Goal: Task Accomplishment & Management: Manage account settings

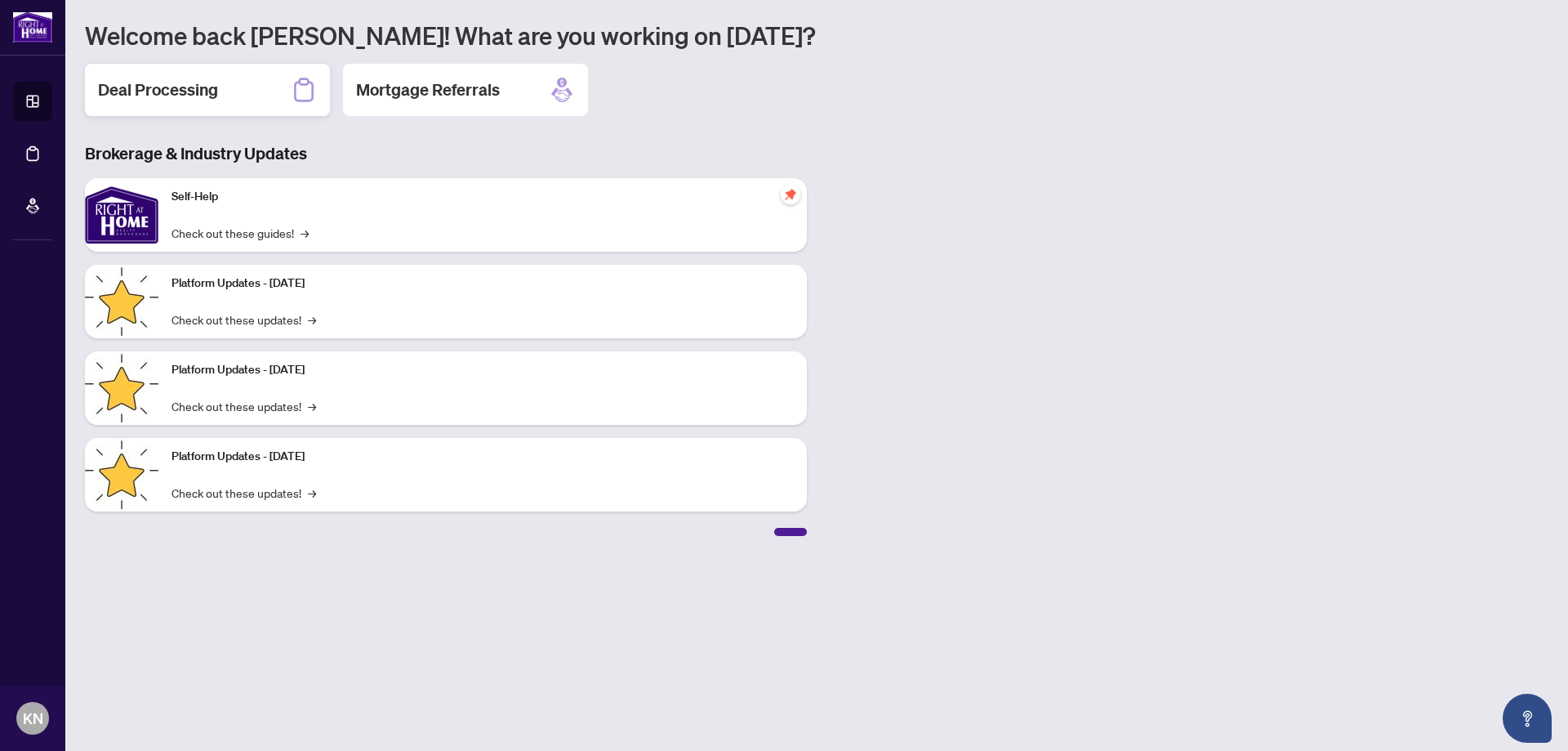
click at [201, 88] on h2 "Deal Processing" at bounding box center [158, 90] width 120 height 23
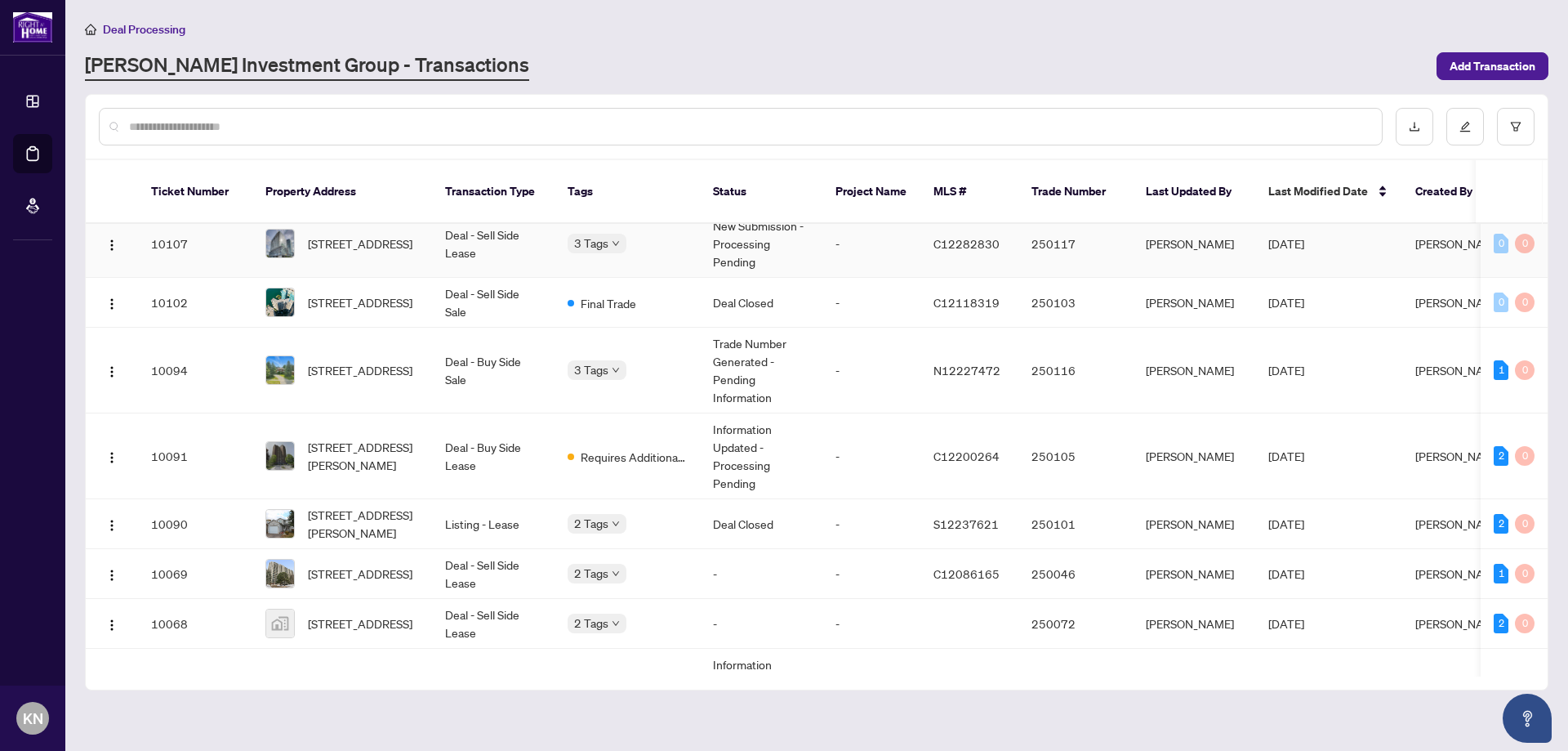
scroll to position [163, 0]
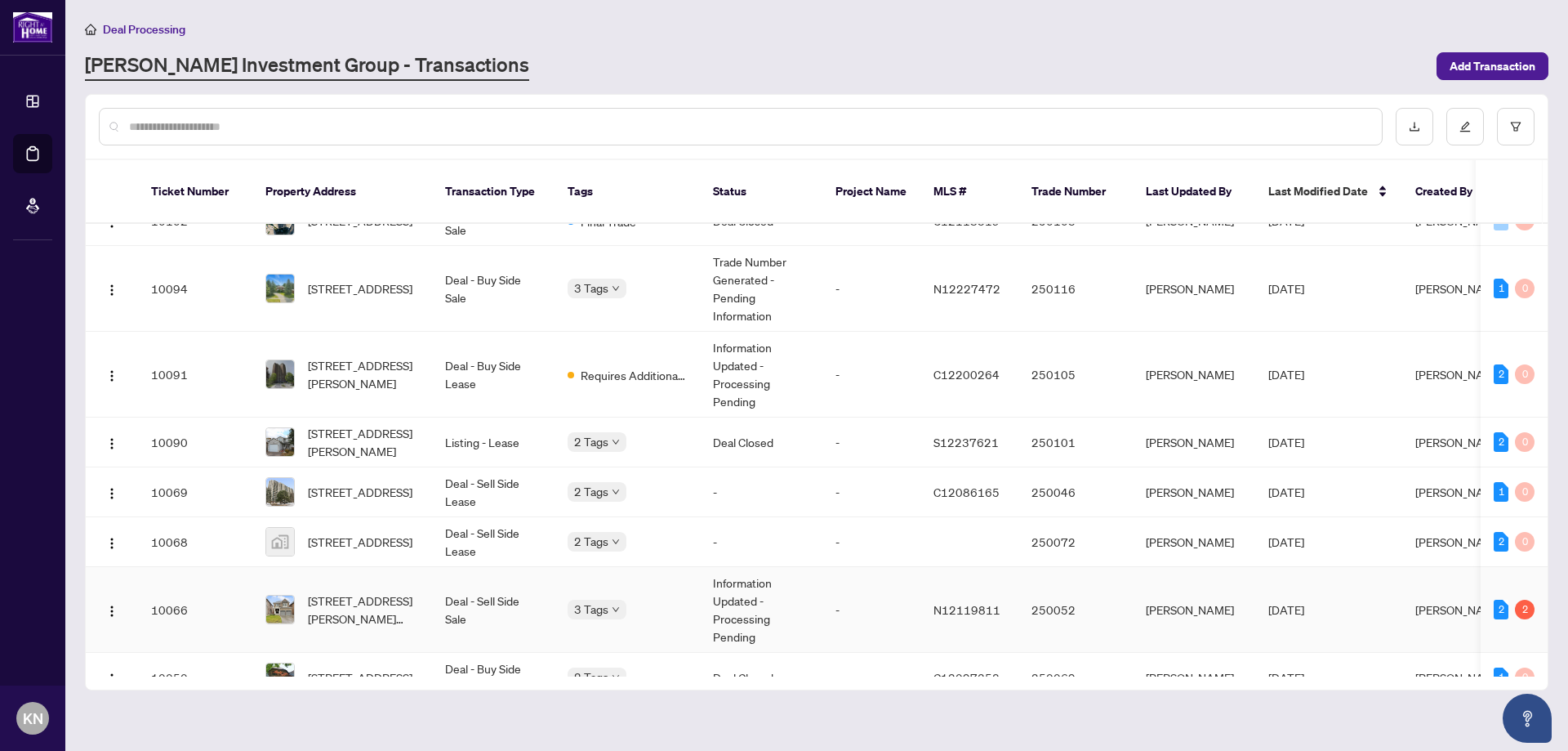
click at [391, 591] on span "[STREET_ADDRESS][PERSON_NAME][PERSON_NAME]" at bounding box center [363, 609] width 111 height 36
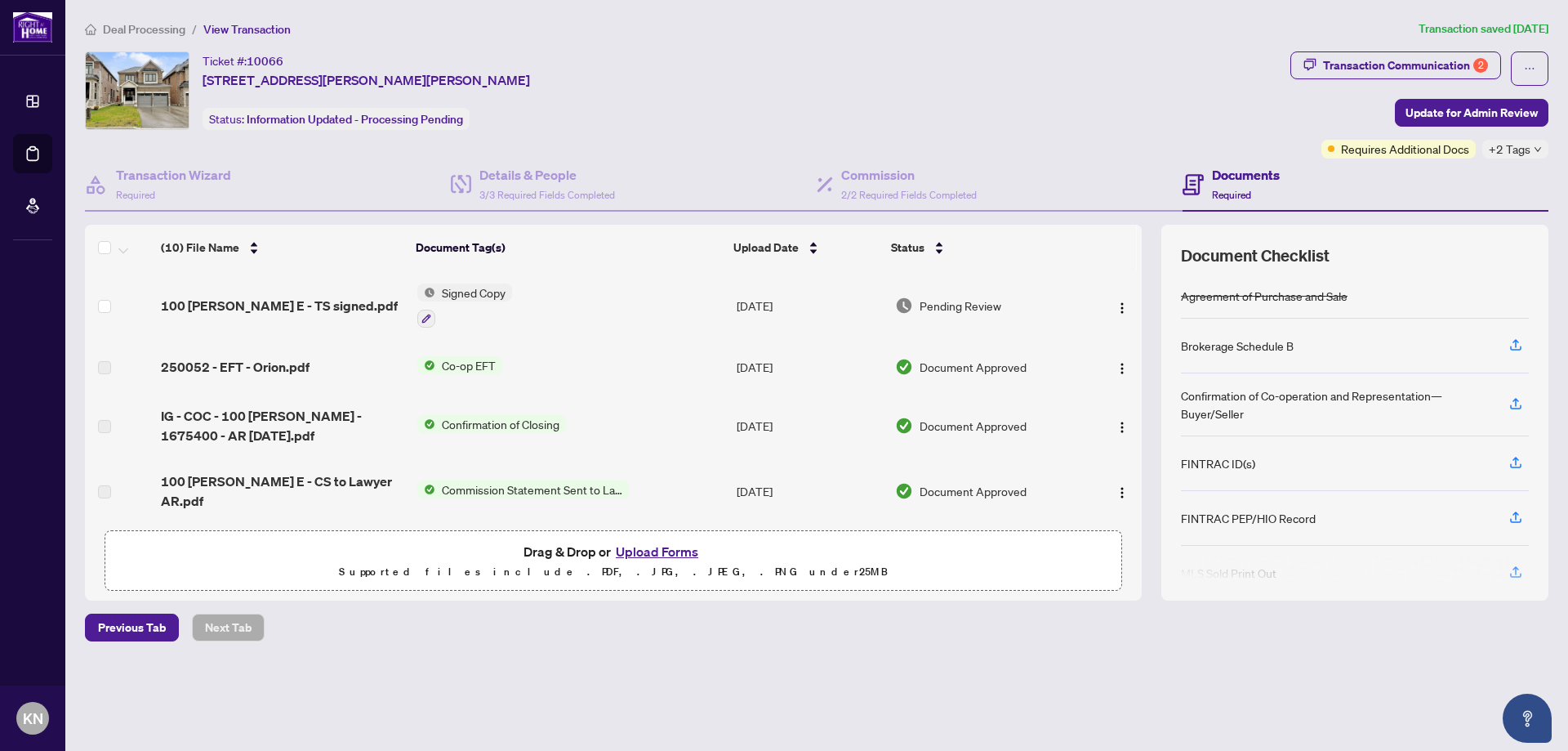
click at [1394, 155] on span "Requires Additional Docs" at bounding box center [1405, 149] width 128 height 18
click at [1407, 58] on div "Transaction Communication 2" at bounding box center [1406, 65] width 165 height 26
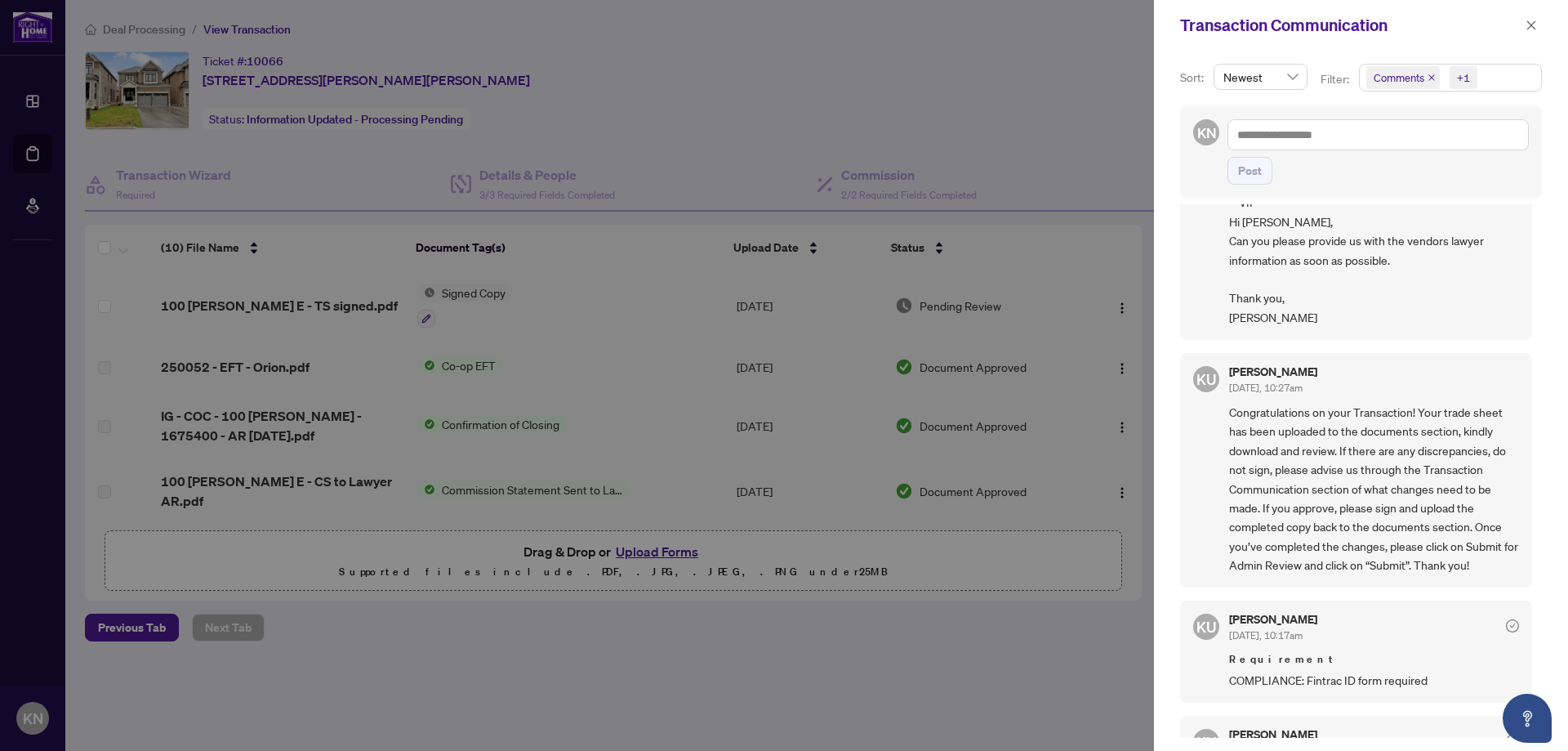
scroll to position [150, 0]
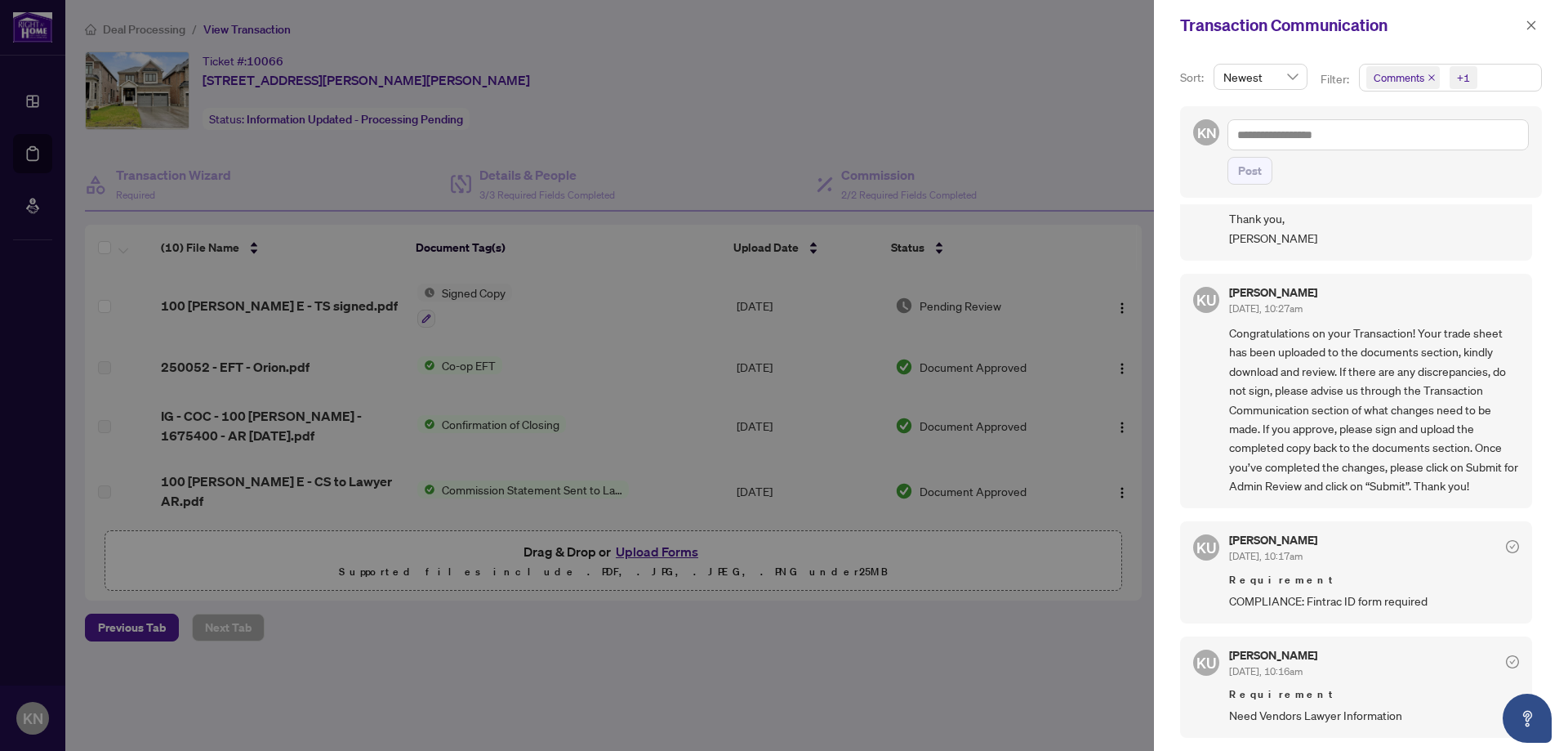
click at [723, 155] on div at bounding box center [784, 376] width 1568 height 751
click at [1534, 30] on icon "close" at bounding box center [1531, 25] width 12 height 12
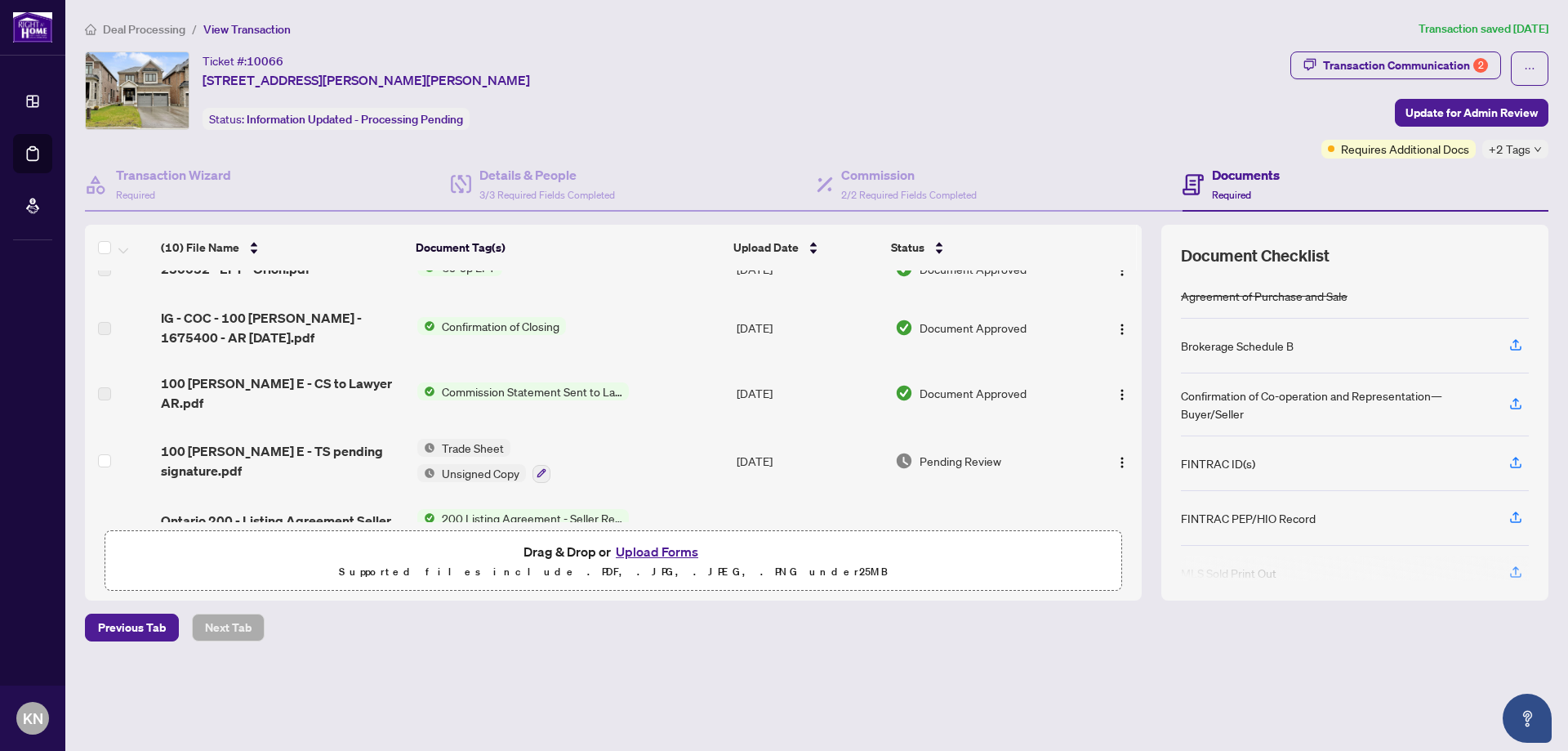
scroll to position [0, 0]
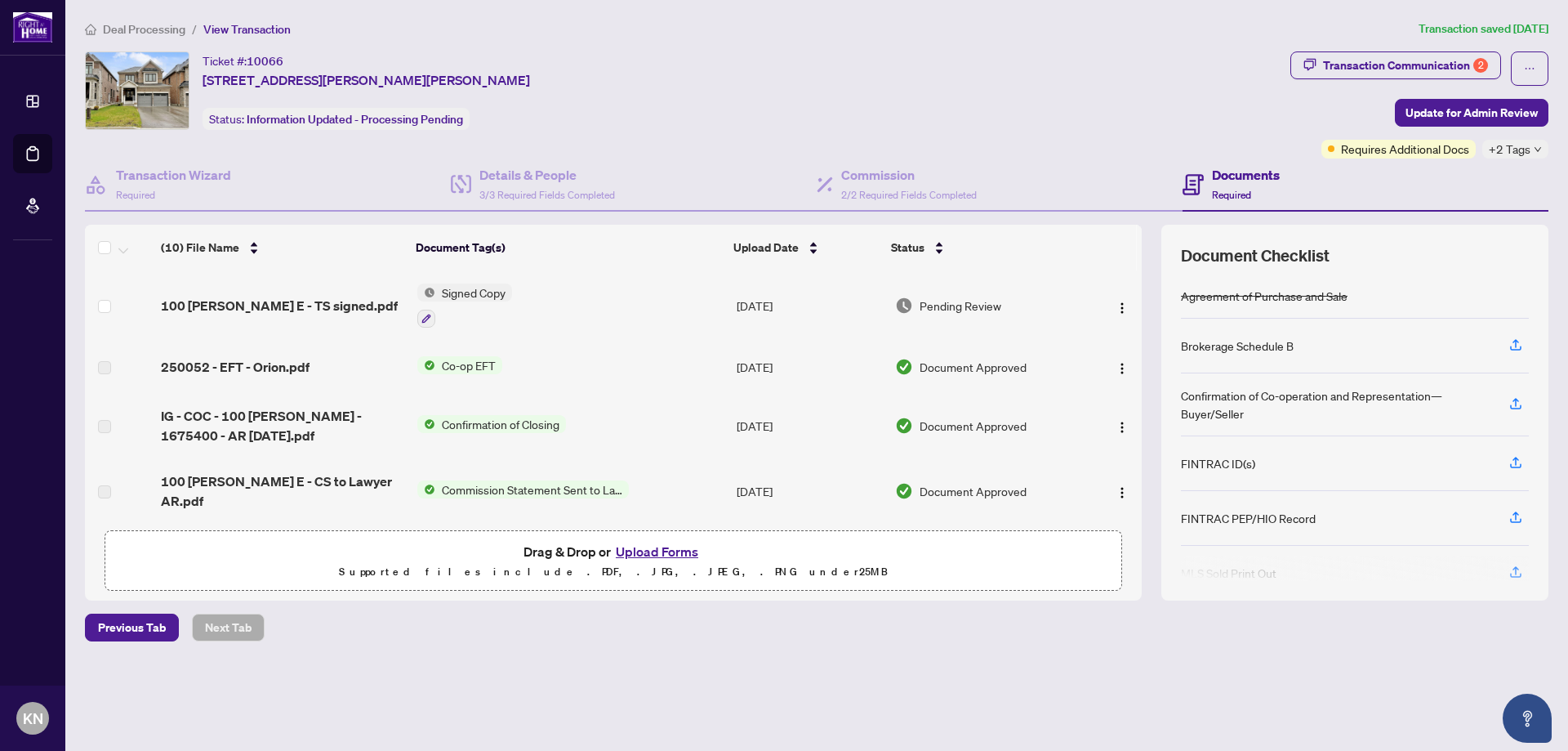
click at [144, 33] on span "Deal Processing" at bounding box center [144, 29] width 83 height 15
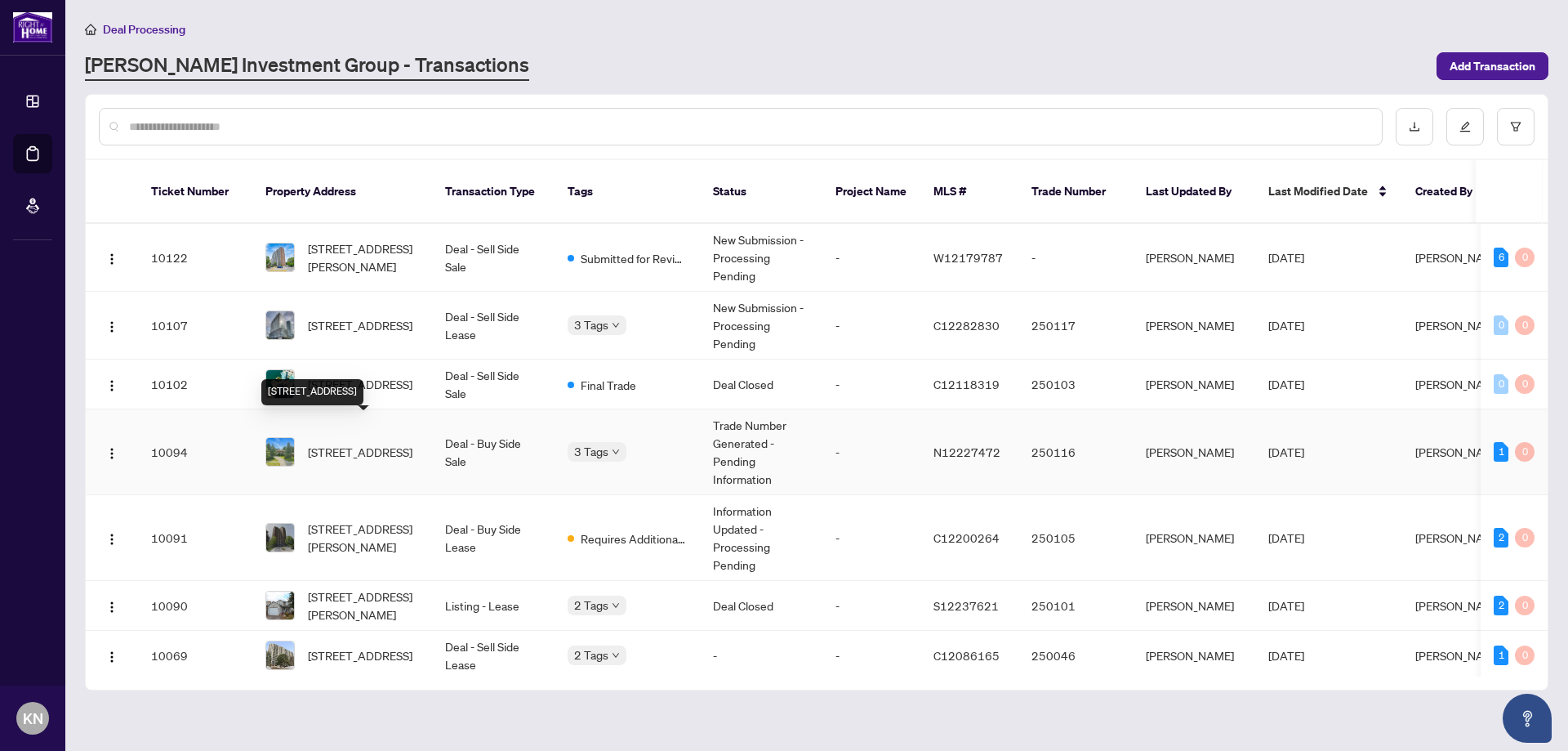
click at [371, 443] on span "[STREET_ADDRESS]" at bounding box center [359, 451] width 104 height 18
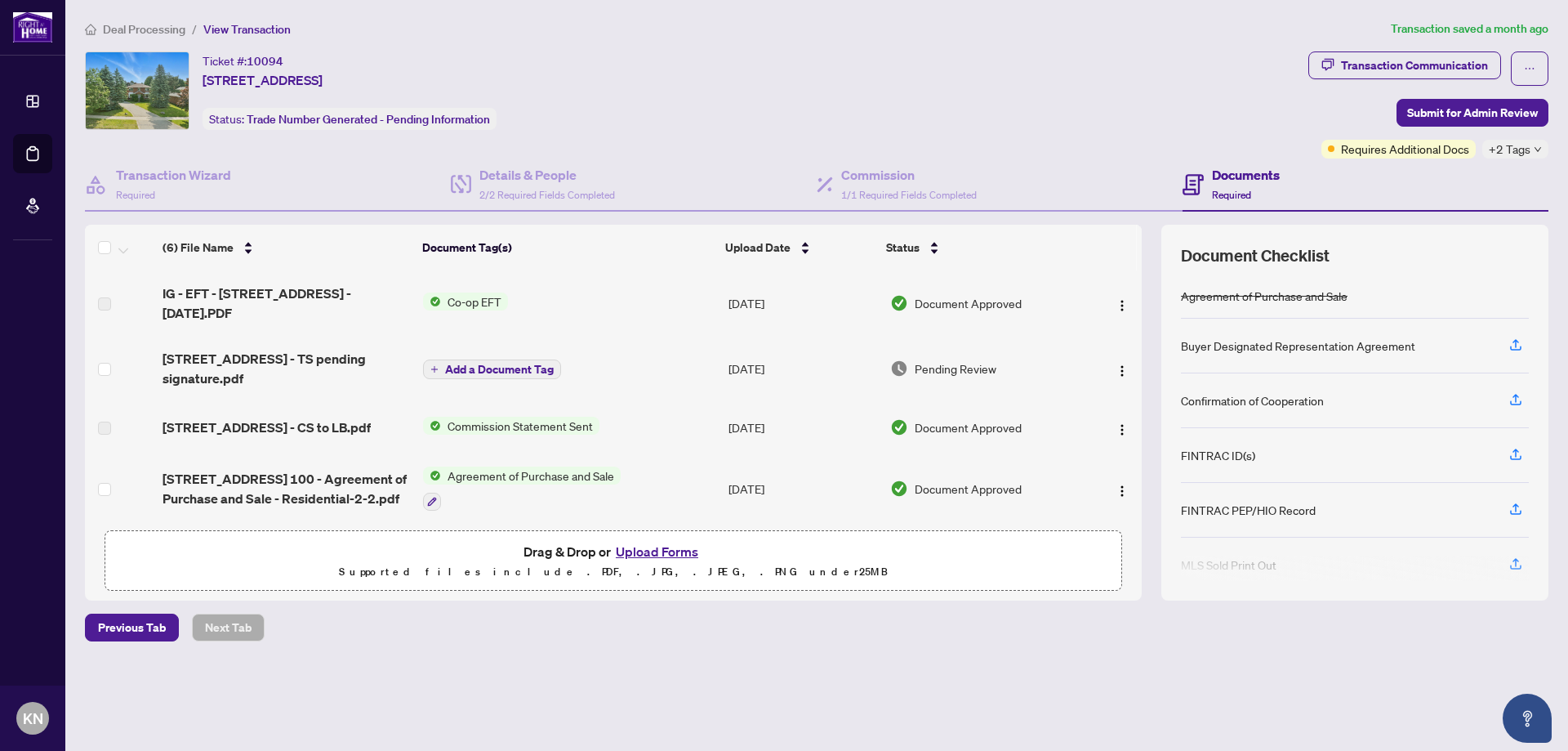
click at [262, 275] on tbody "IG - EFT - [STREET_ADDRESS] - [DATE].PDF Co-op EFT [DATE] Document Approved [ST…" at bounding box center [613, 467] width 1056 height 393
click at [1082, 135] on div "Ticket #: 10094 [STREET_ADDRESS] Status: Trade Number Generated - Pending Infor…" at bounding box center [694, 105] width 1224 height 107
click at [165, 33] on span "Deal Processing" at bounding box center [144, 29] width 83 height 15
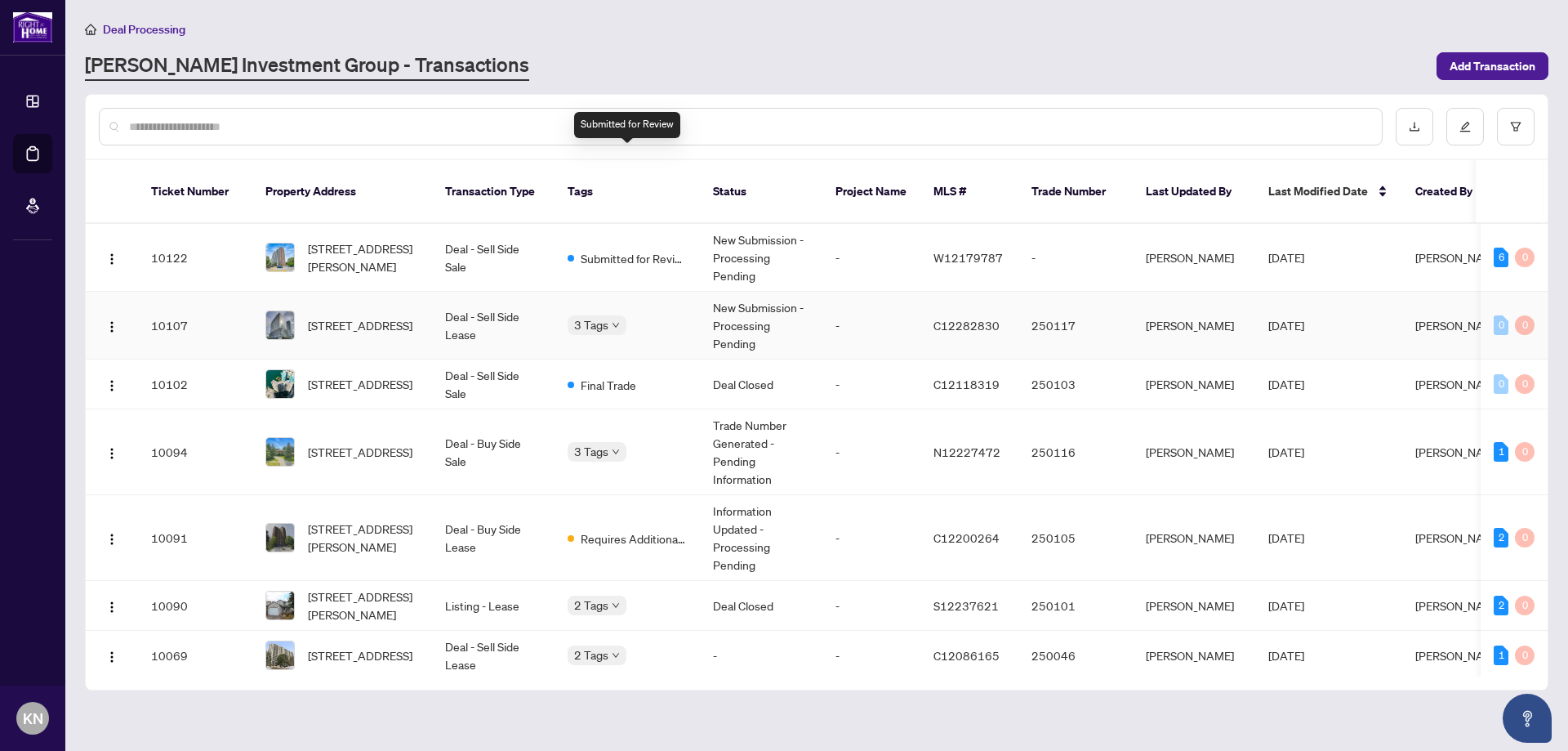
scroll to position [82, 0]
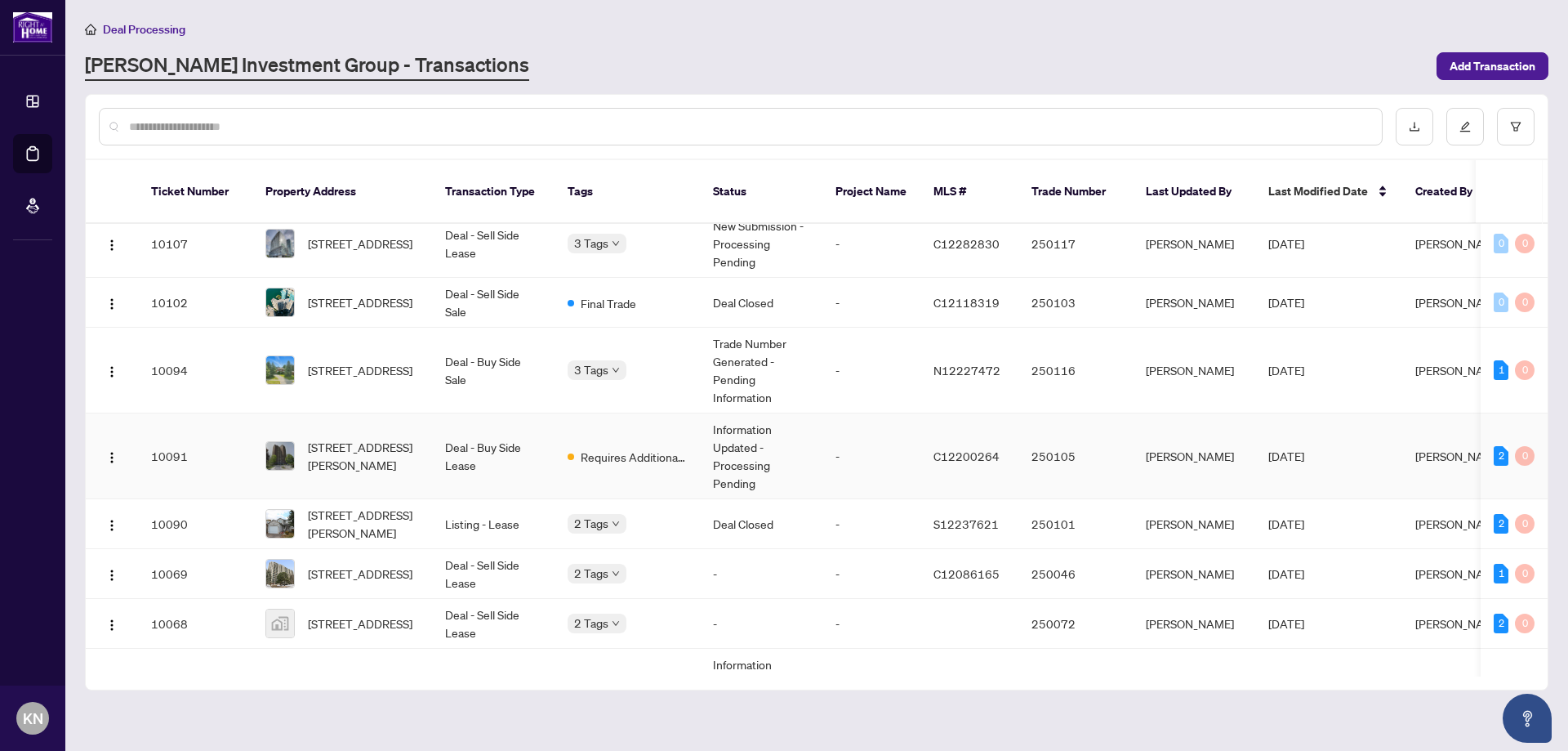
click at [483, 438] on td "Deal - Buy Side Lease" at bounding box center [493, 456] width 123 height 86
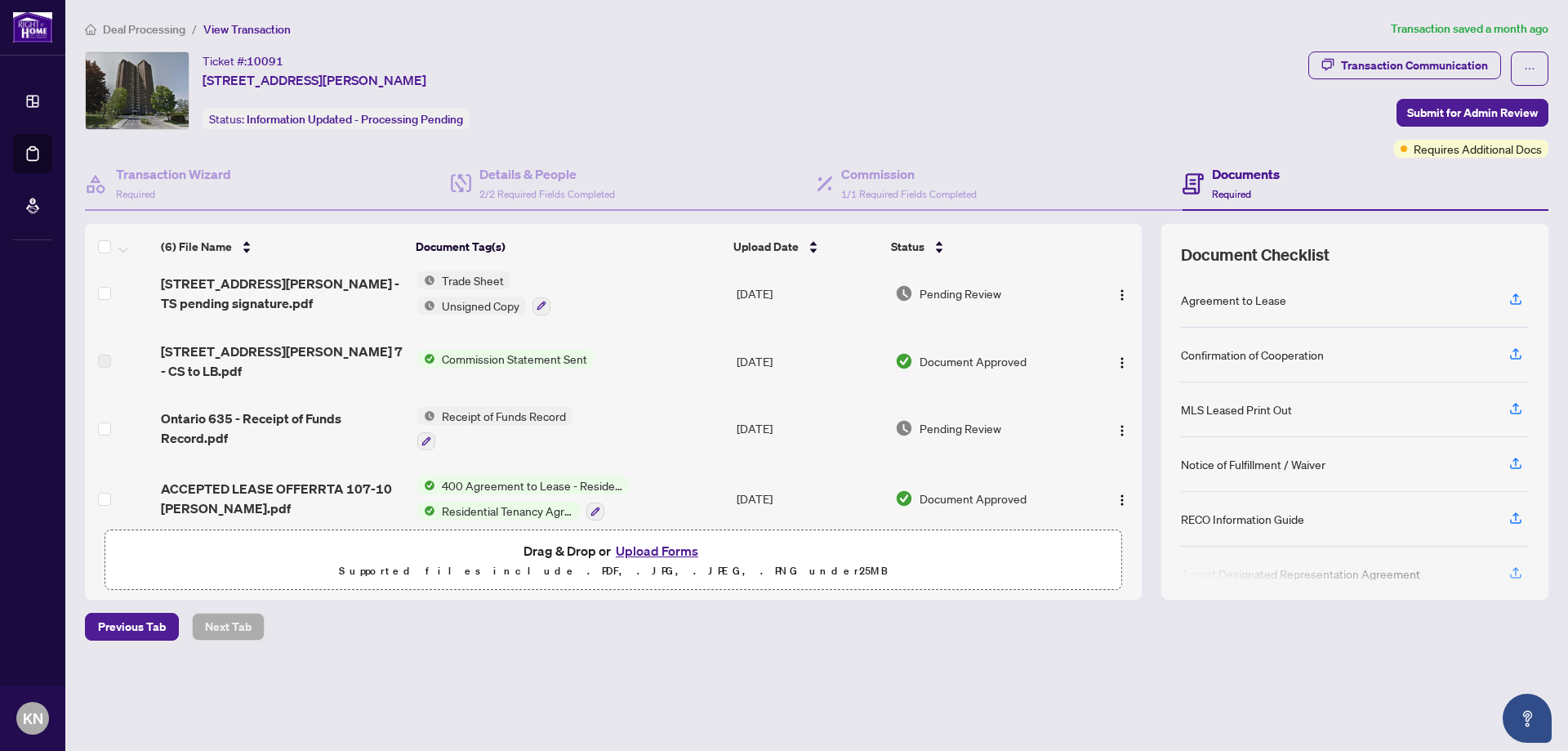
scroll to position [155, 0]
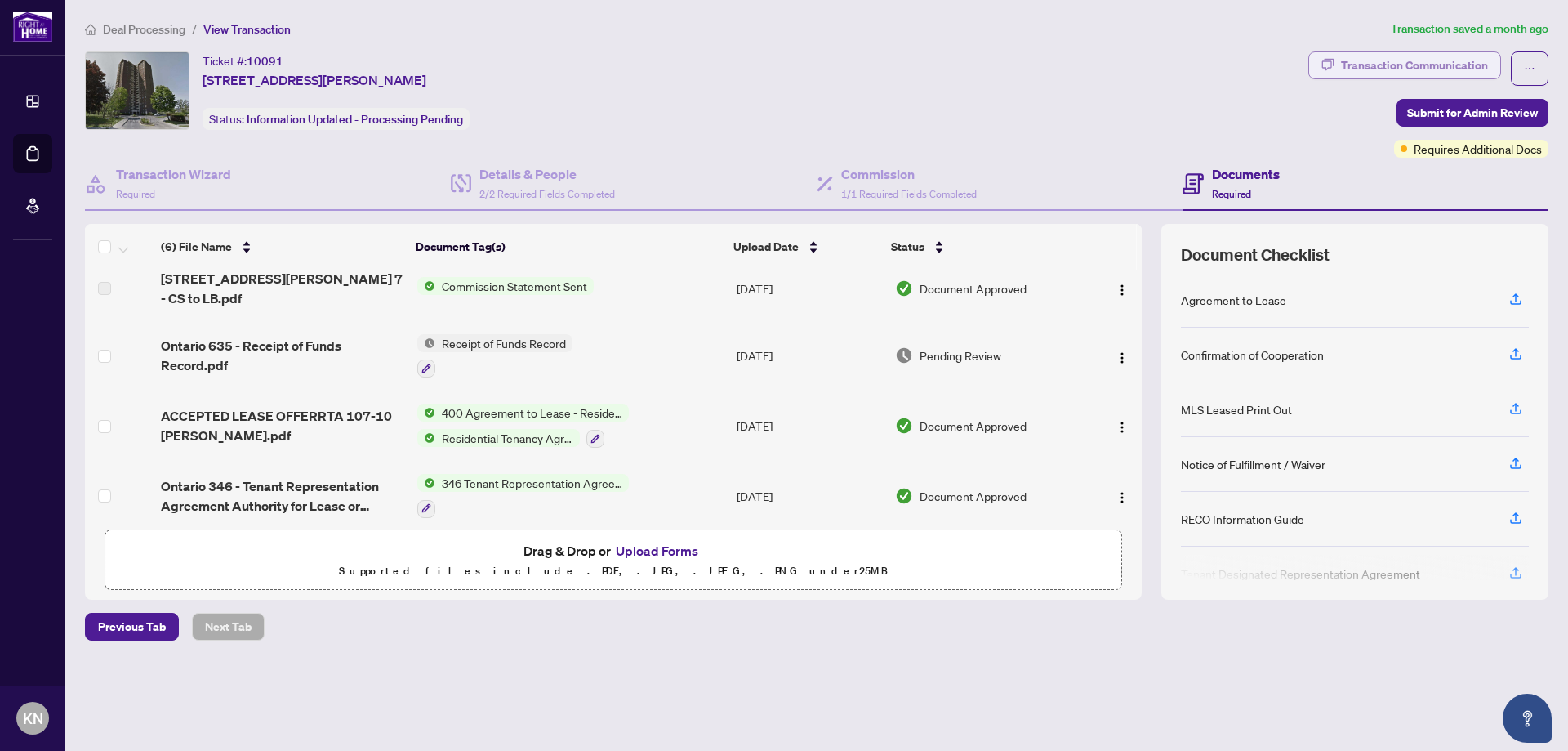
click at [1413, 63] on div "Transaction Communication" at bounding box center [1413, 65] width 147 height 26
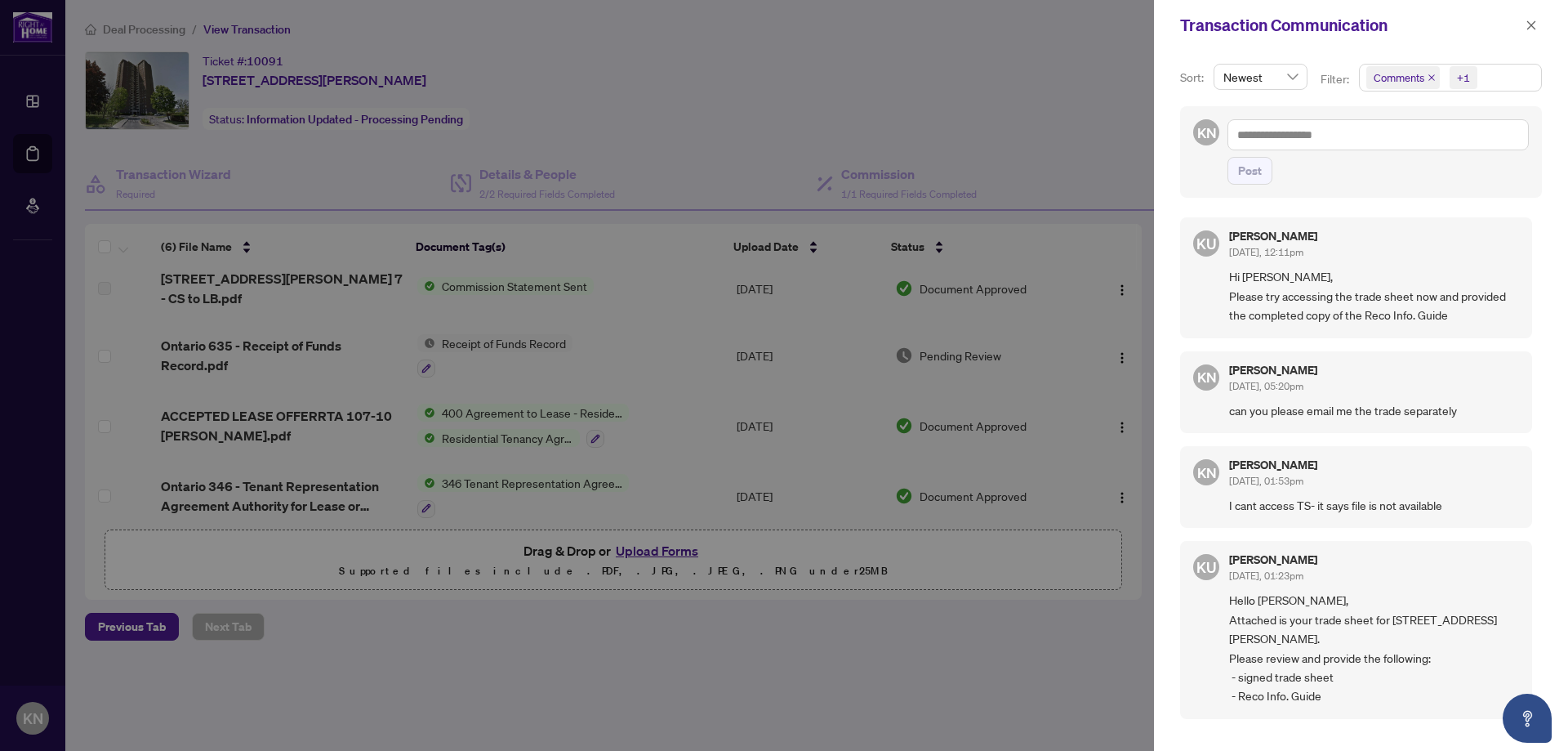
scroll to position [3, 0]
click at [972, 145] on div at bounding box center [784, 376] width 1568 height 751
click at [693, 358] on div at bounding box center [784, 376] width 1568 height 751
click at [1534, 29] on icon "close" at bounding box center [1531, 25] width 12 height 12
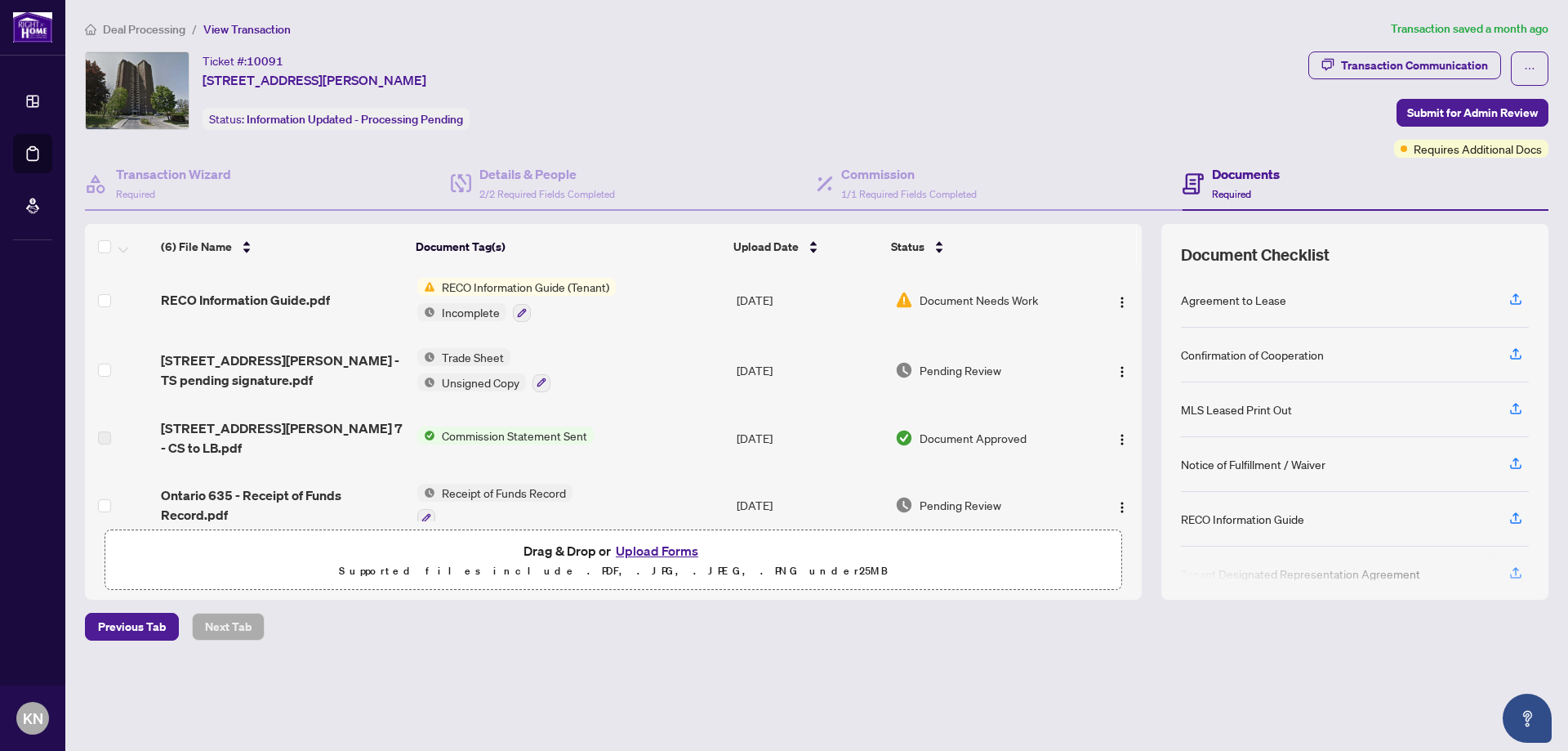
scroll to position [0, 0]
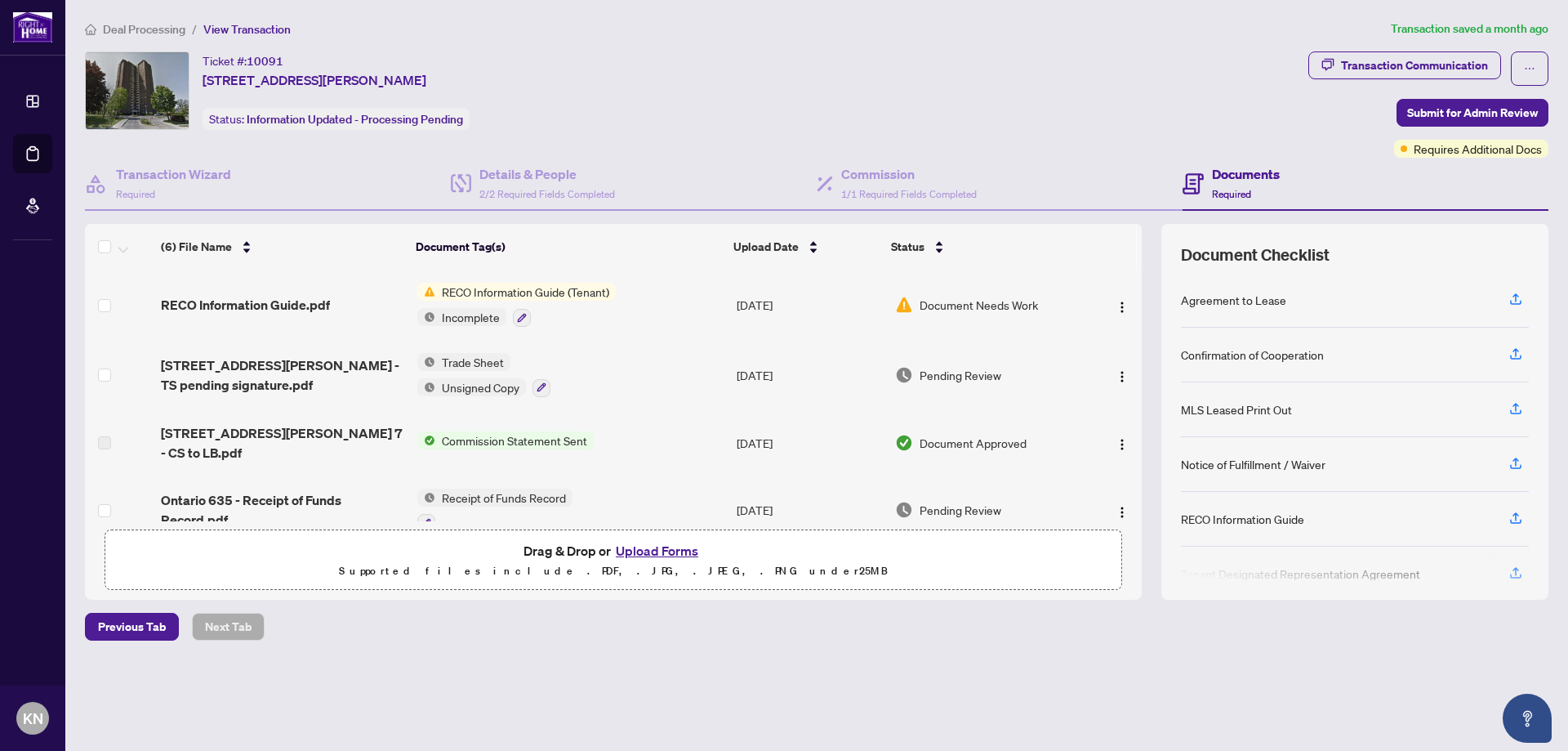
click at [895, 372] on img at bounding box center [904, 375] width 18 height 18
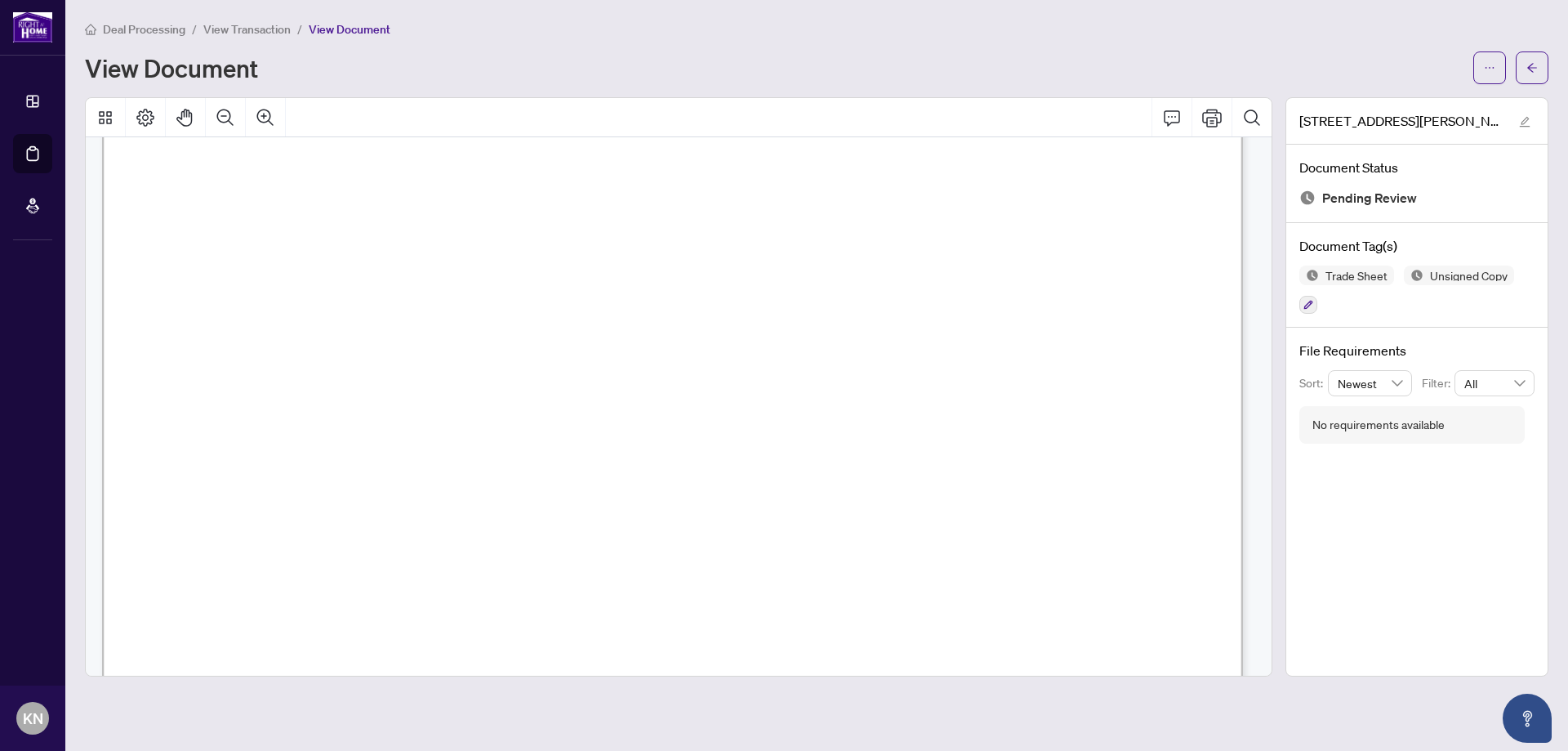
scroll to position [481, 0]
click at [1487, 62] on icon "ellipsis" at bounding box center [1489, 68] width 12 height 12
click at [1419, 100] on span "Download" at bounding box center [1431, 103] width 125 height 18
click at [235, 32] on span "View Transaction" at bounding box center [247, 29] width 88 height 15
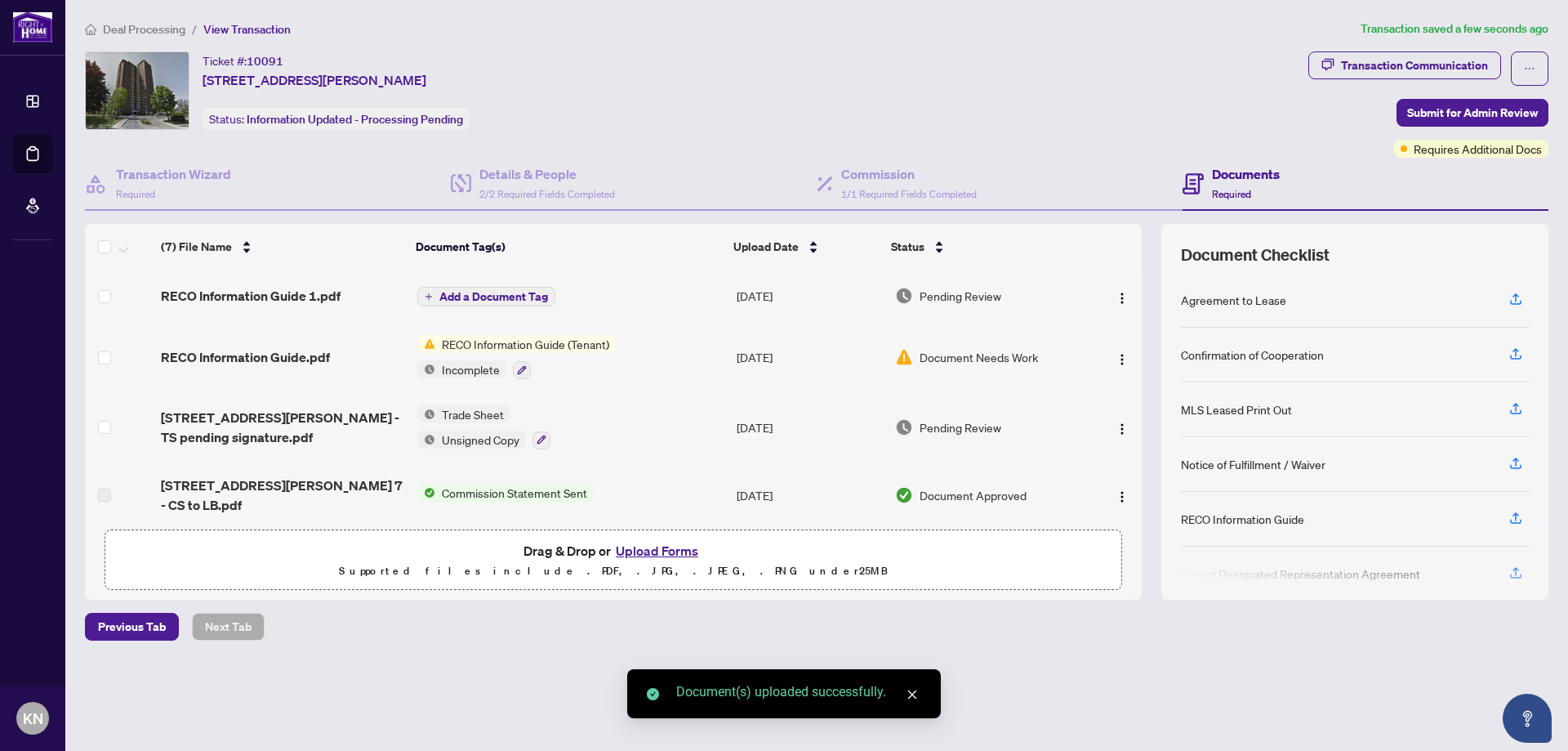
click at [466, 294] on span "Add a Document Tag" at bounding box center [494, 297] width 109 height 12
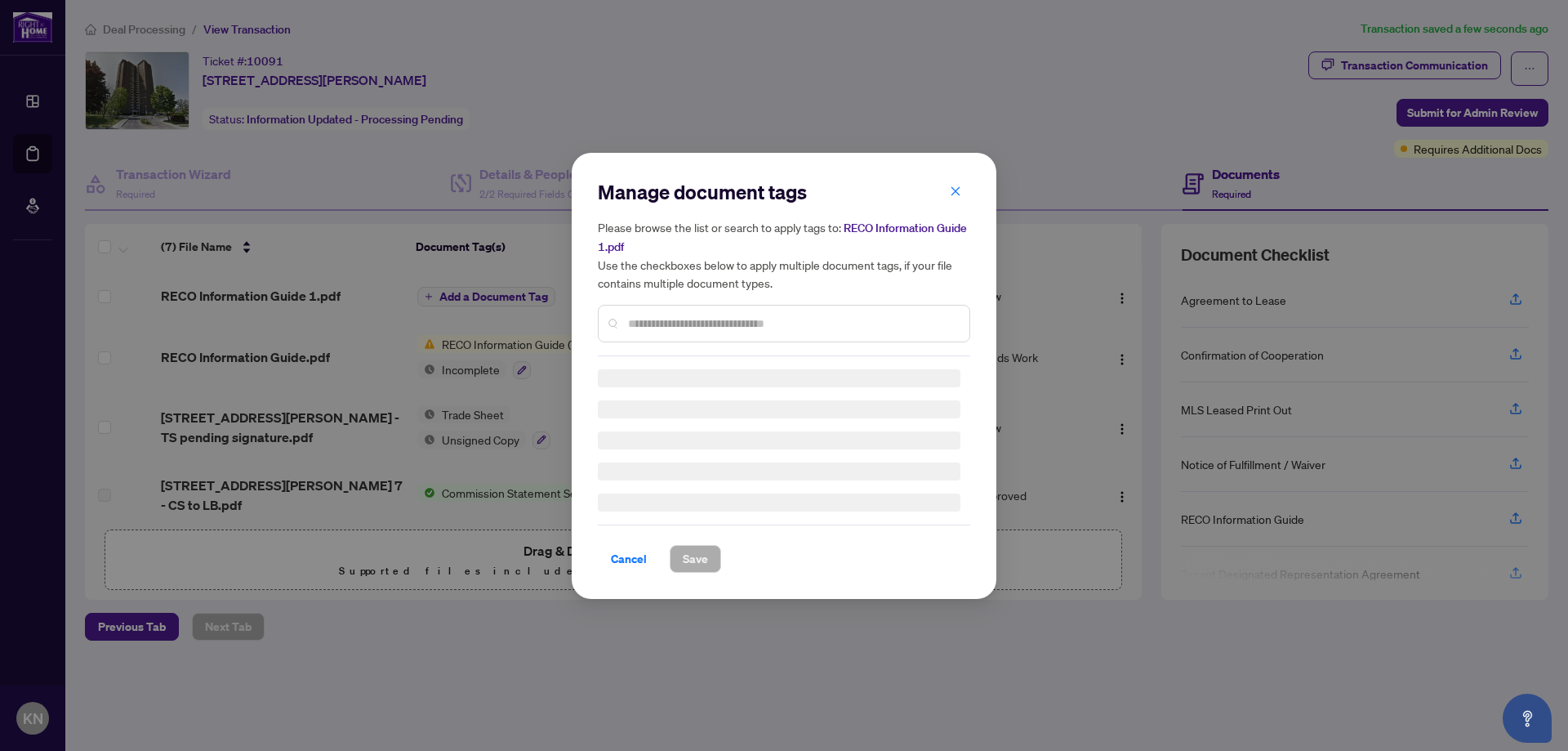
click at [670, 323] on div "Manage document tags Please browse the list or search to apply tags to: RECO In…" at bounding box center [784, 268] width 373 height 177
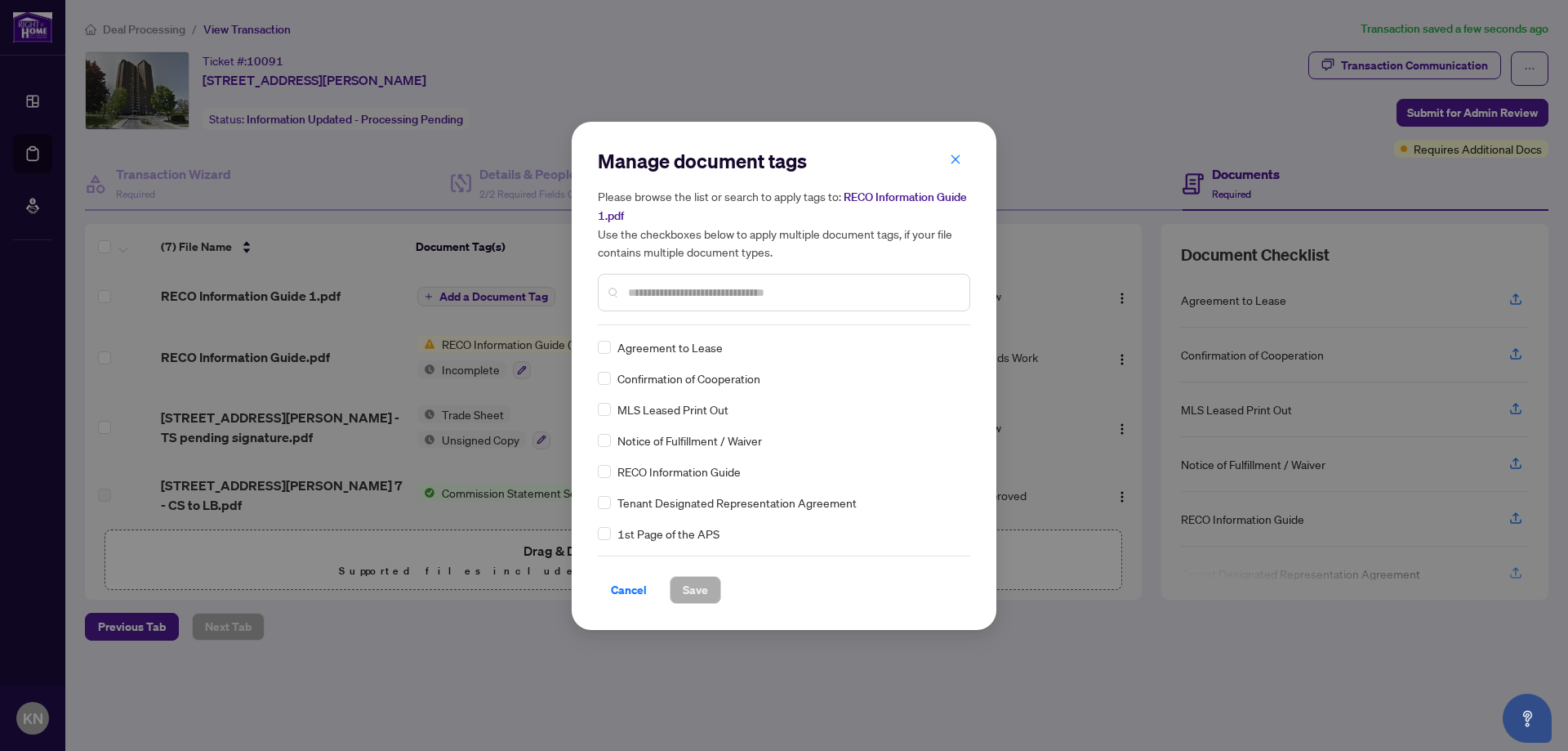
click at [664, 291] on input "text" at bounding box center [792, 292] width 328 height 18
click at [610, 293] on div at bounding box center [784, 292] width 373 height 38
click at [715, 285] on input "text" at bounding box center [792, 292] width 328 height 18
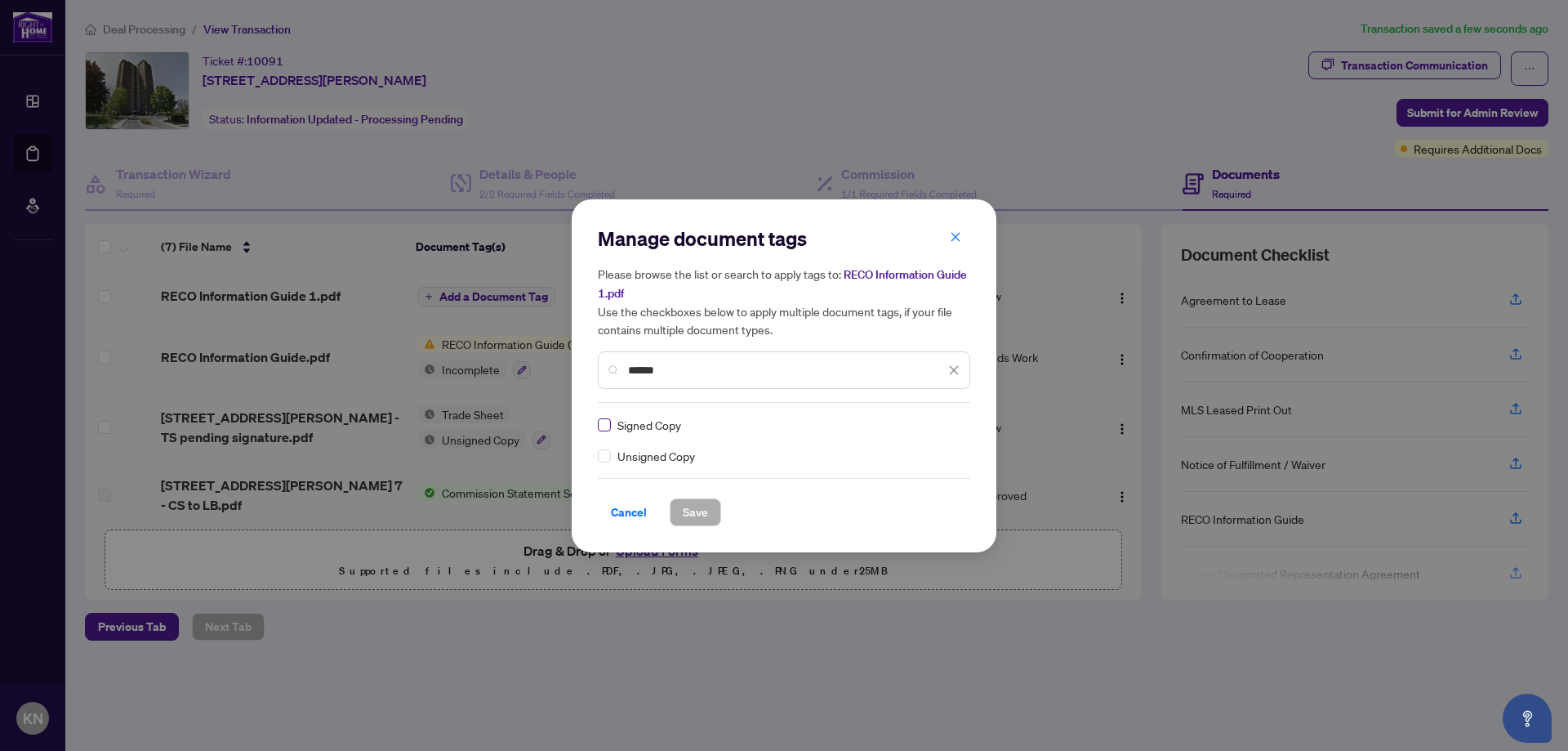
type input "******"
click at [709, 514] on button "Save" at bounding box center [695, 512] width 52 height 28
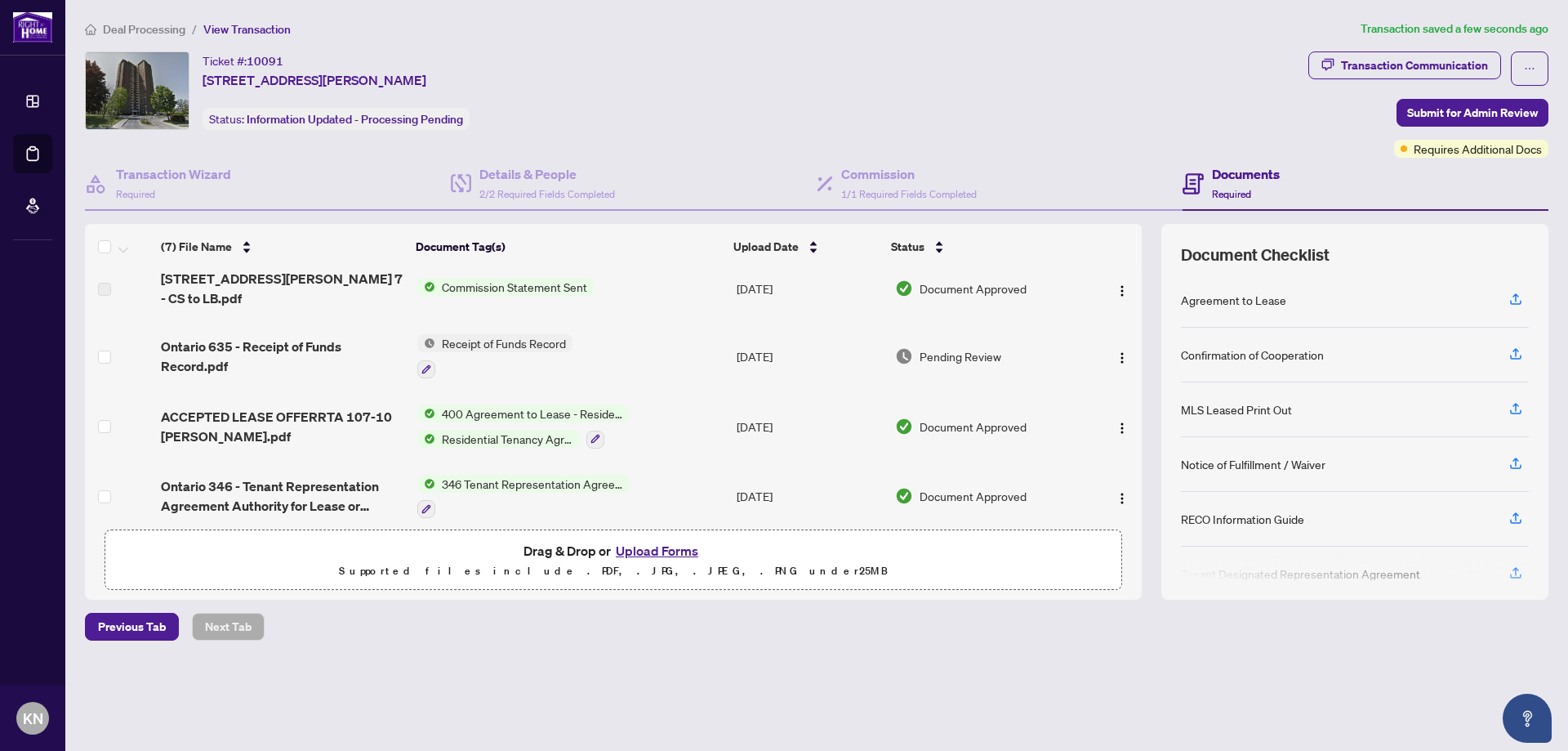
scroll to position [225, 0]
click at [133, 31] on span "Deal Processing" at bounding box center [144, 29] width 83 height 15
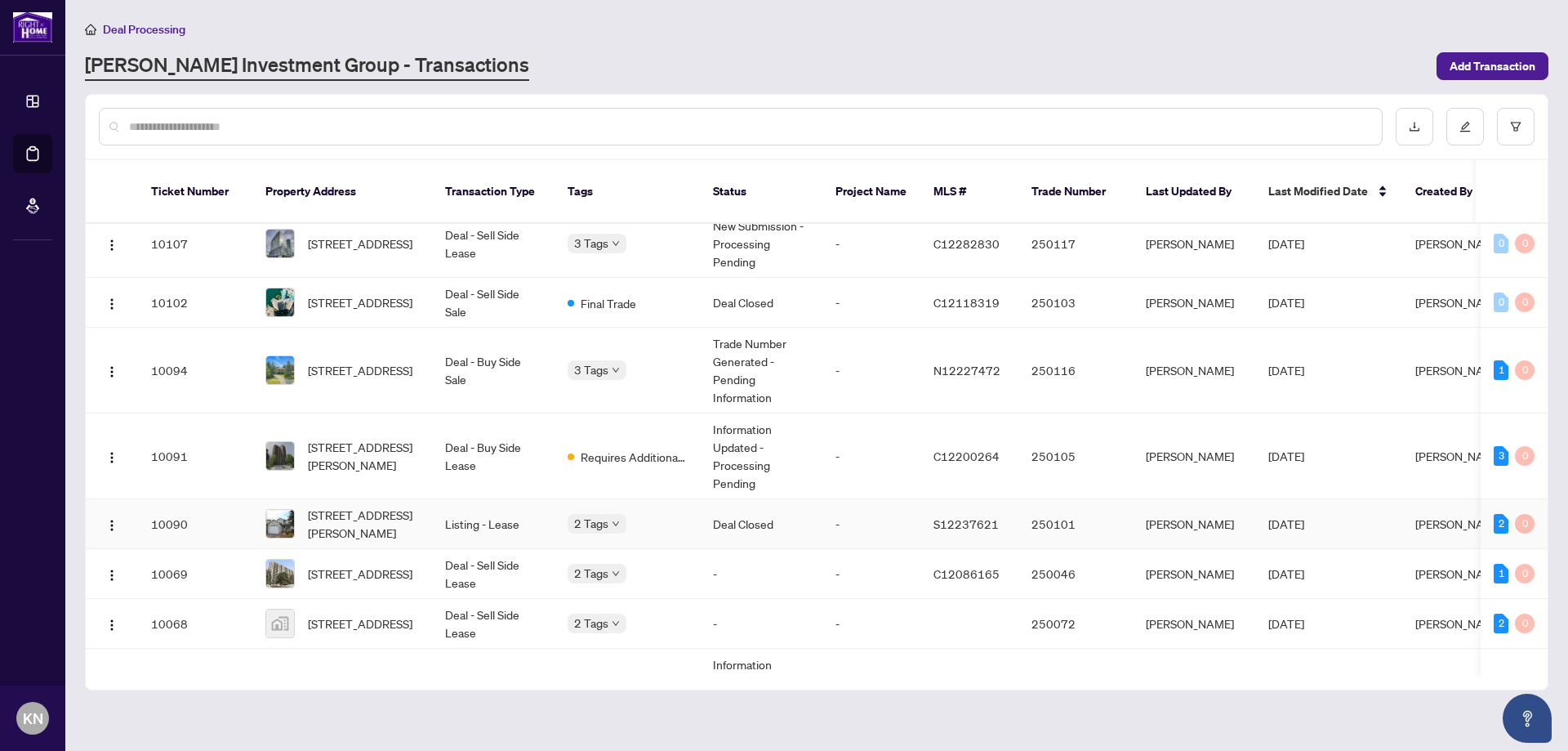
scroll to position [163, 0]
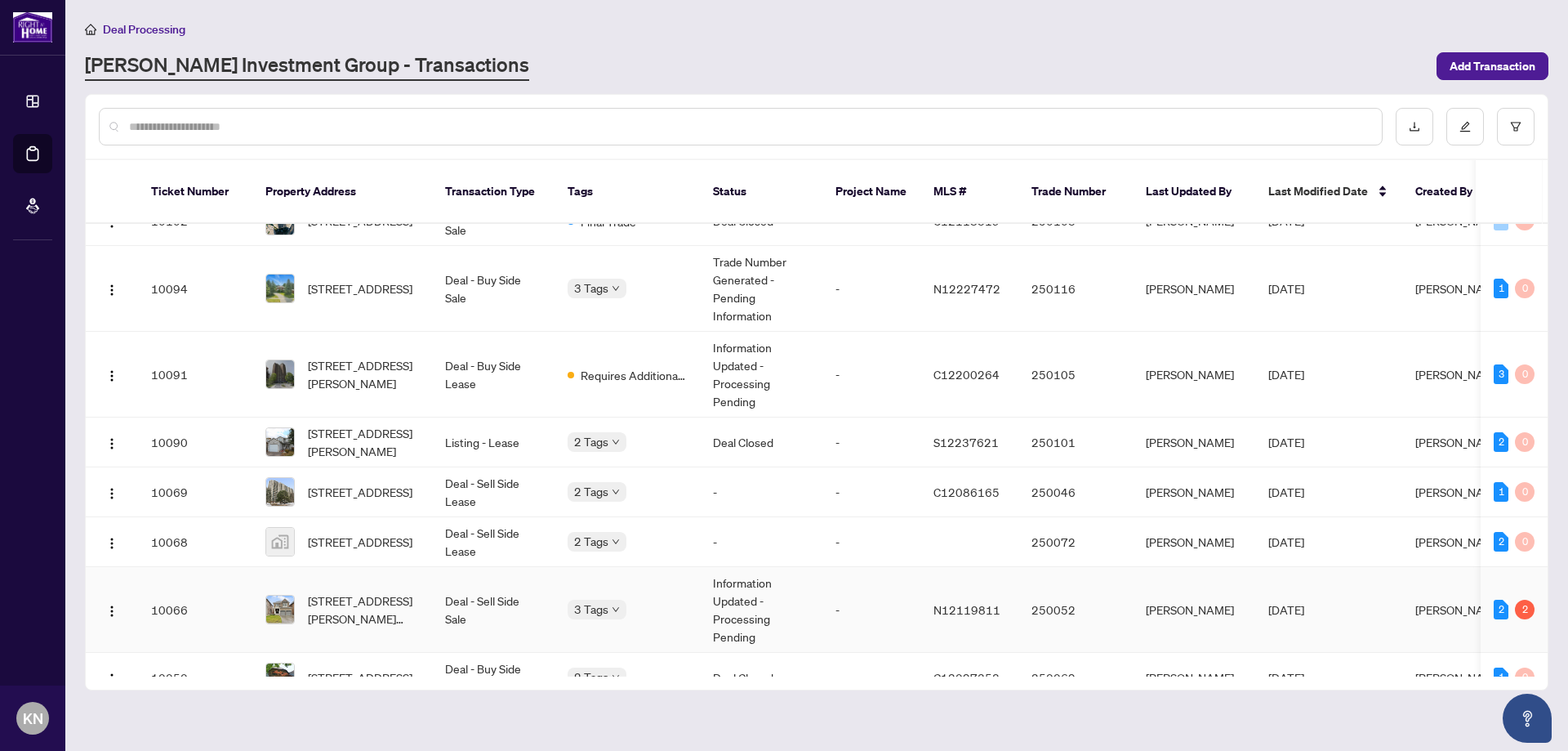
click at [357, 591] on span "[STREET_ADDRESS][PERSON_NAME][PERSON_NAME]" at bounding box center [363, 609] width 111 height 36
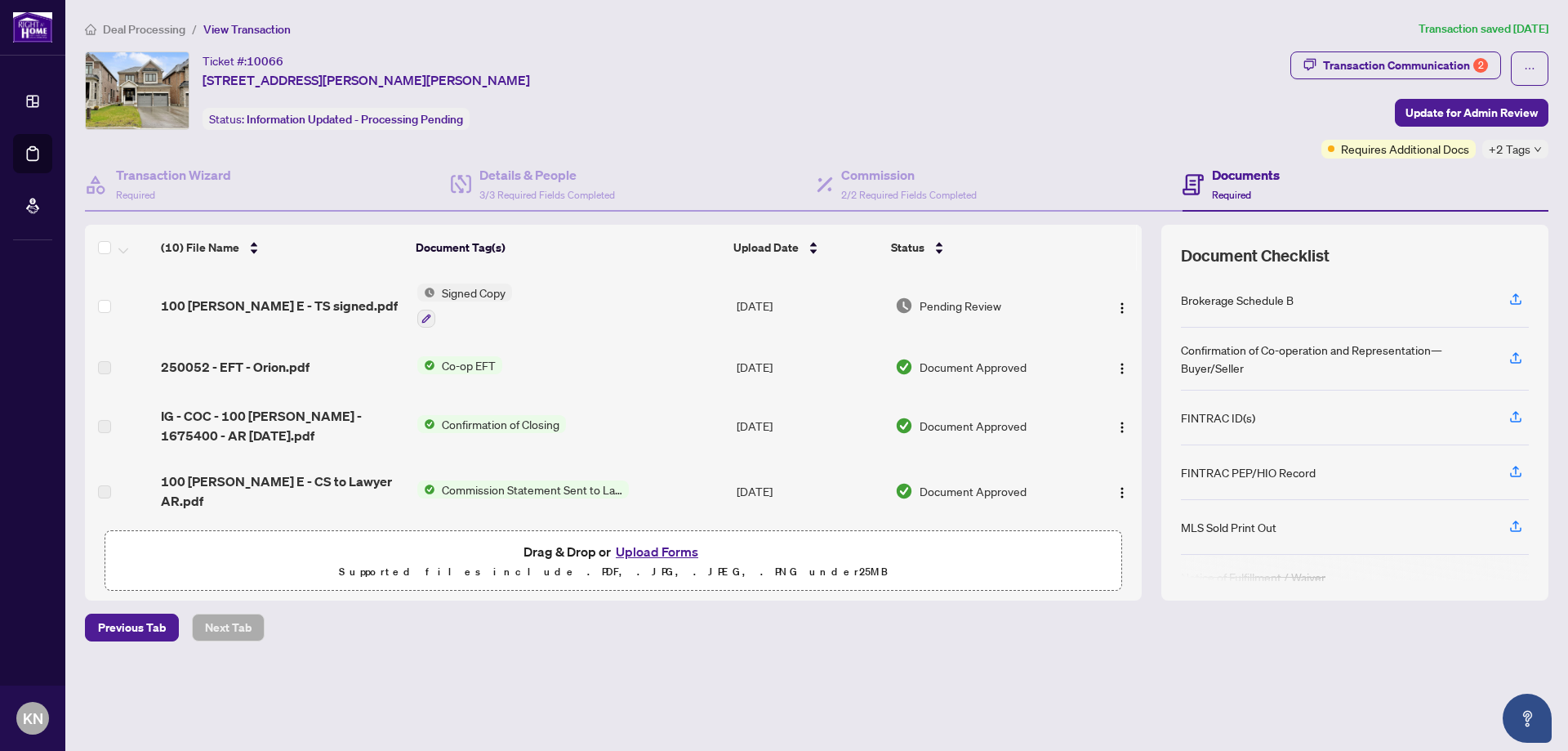
scroll to position [82, 0]
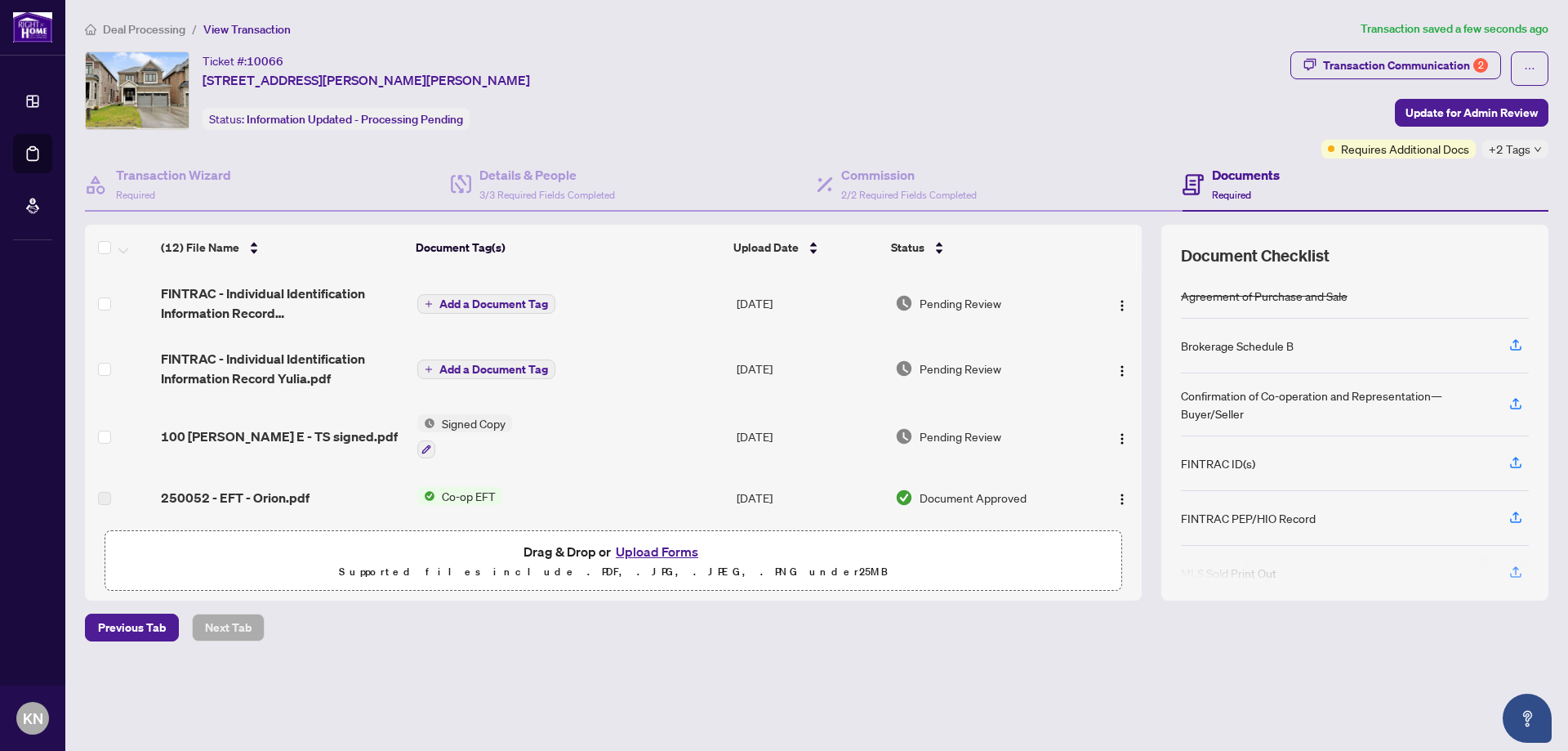
click at [978, 122] on div "Ticket #: 10066 [STREET_ADDRESS][PERSON_NAME][PERSON_NAME] Status: Information …" at bounding box center [684, 90] width 1198 height 79
click at [1361, 60] on div "Transaction Communication 2" at bounding box center [1406, 65] width 165 height 26
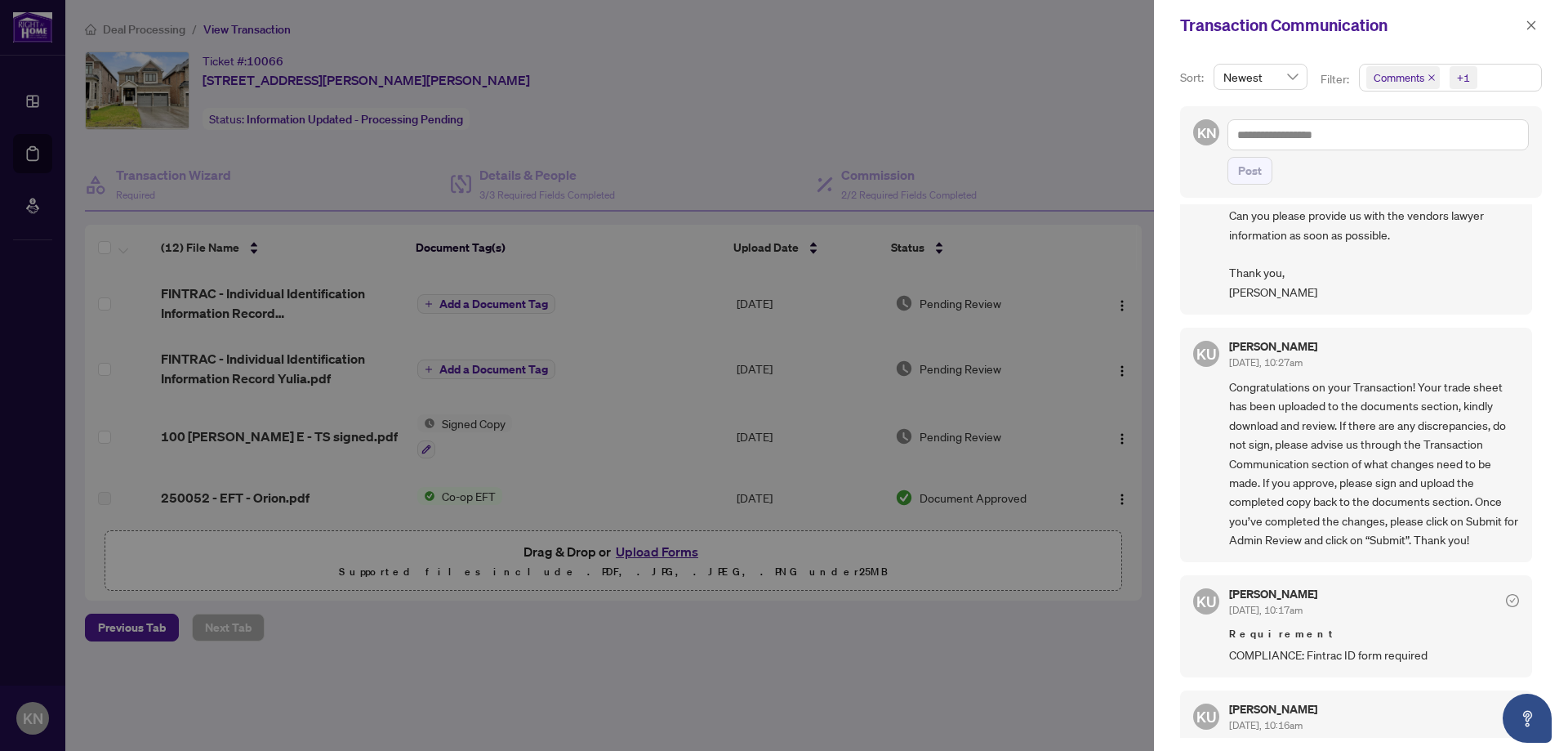
scroll to position [150, 0]
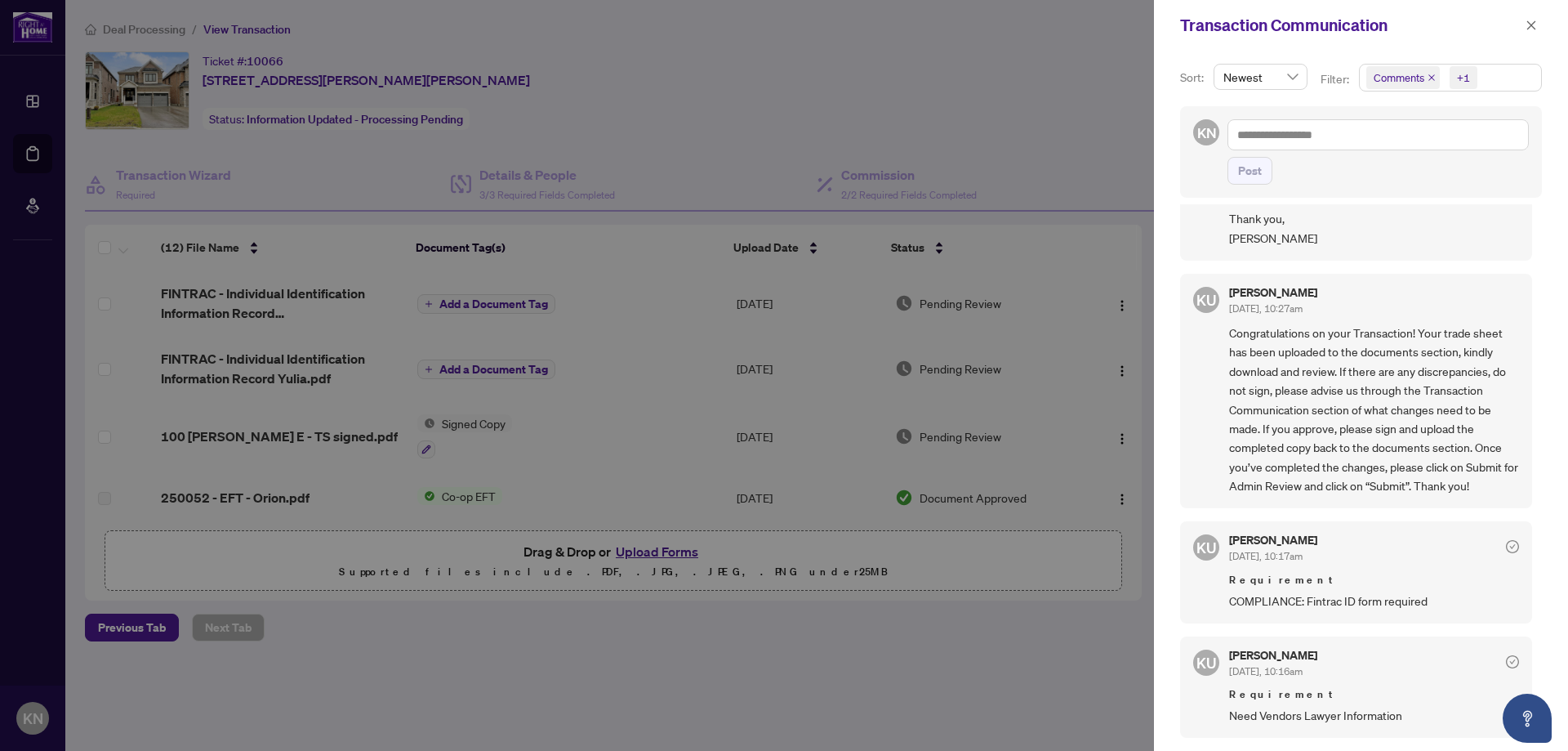
click at [1031, 130] on div at bounding box center [784, 376] width 1568 height 751
click at [1526, 23] on icon "close" at bounding box center [1531, 25] width 12 height 12
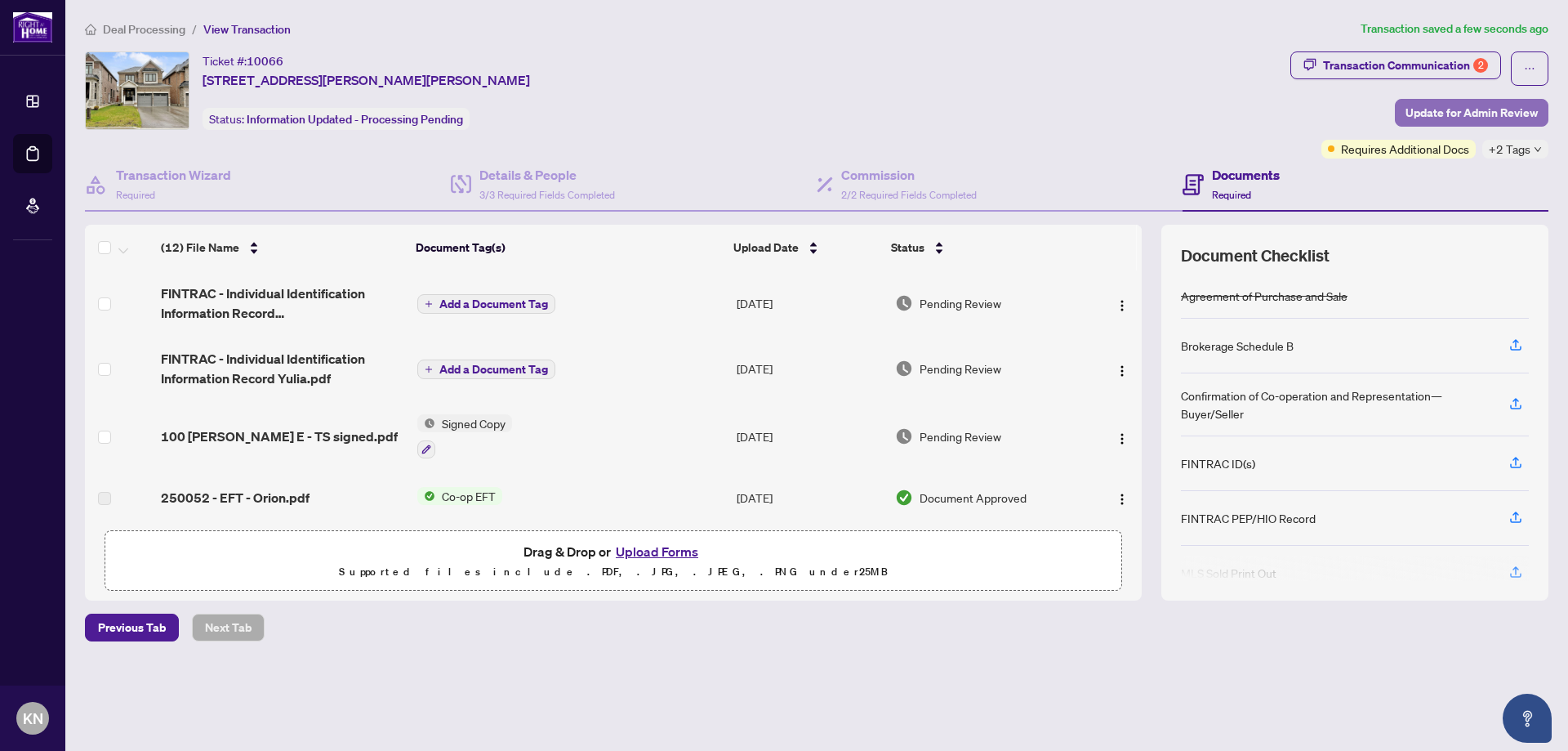
click at [1468, 115] on span "Update for Admin Review" at bounding box center [1472, 112] width 132 height 26
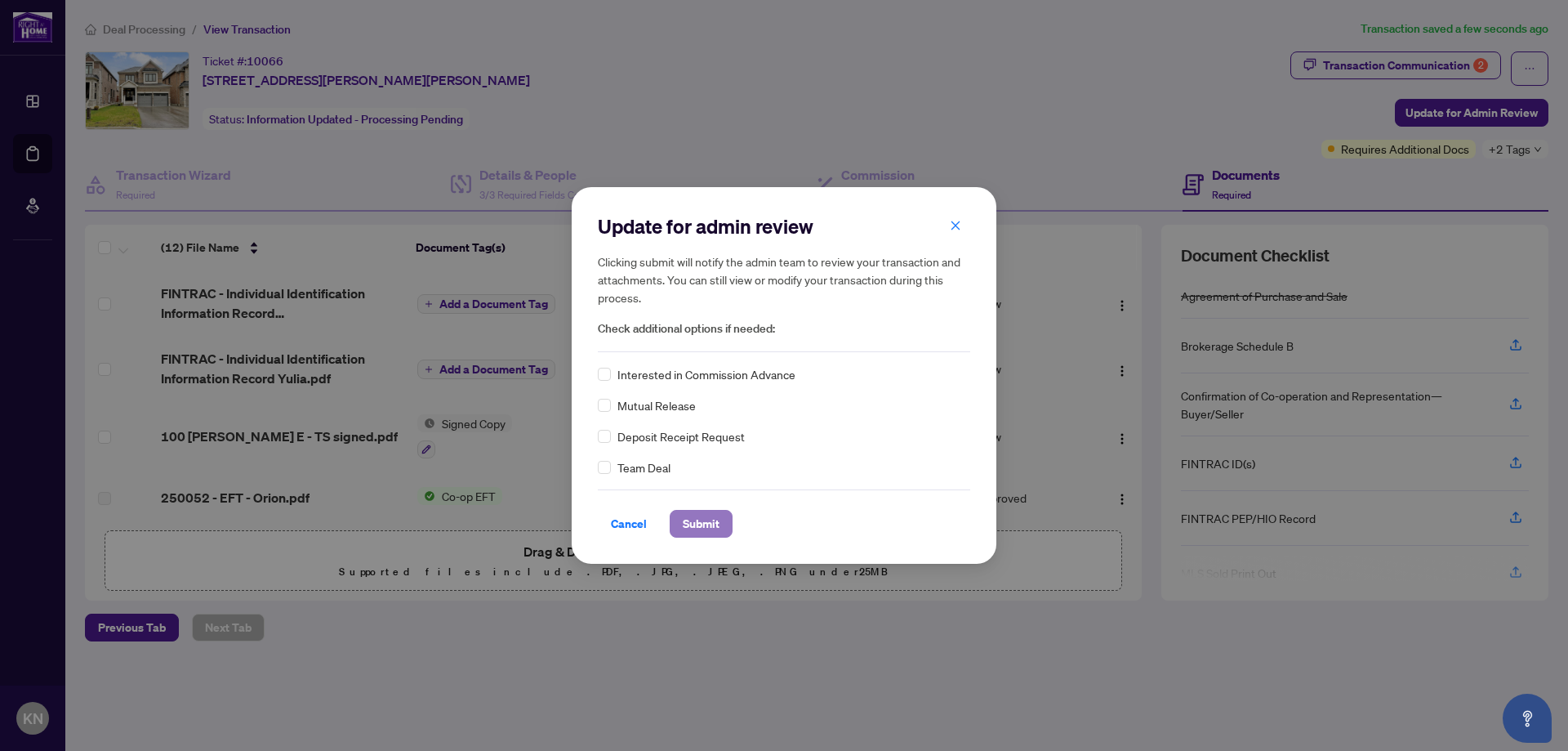
click at [699, 526] on span "Submit" at bounding box center [701, 523] width 37 height 26
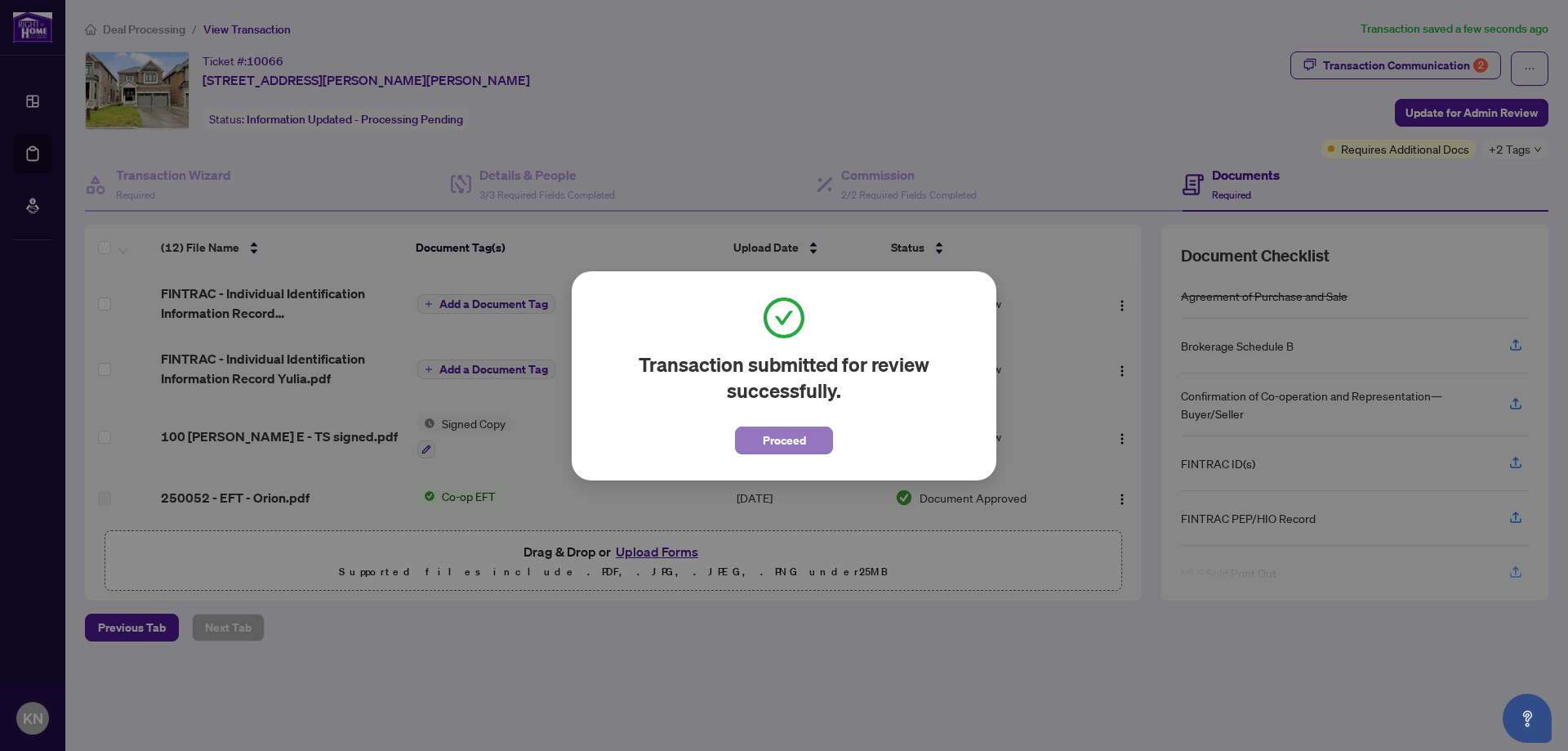
click at [791, 446] on span "Proceed" at bounding box center [784, 440] width 43 height 26
